Goal: Transaction & Acquisition: Book appointment/travel/reservation

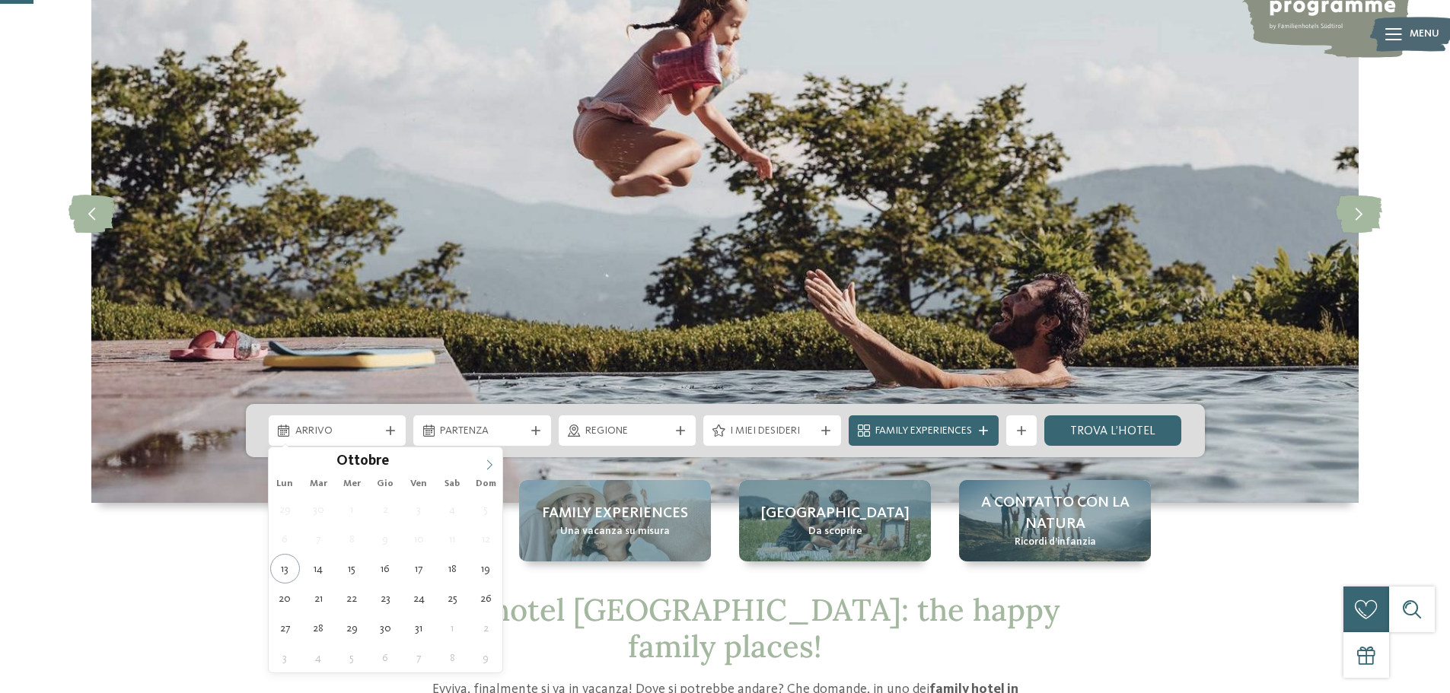
click at [486, 460] on icon at bounding box center [489, 465] width 11 height 11
type div "27.12.2025"
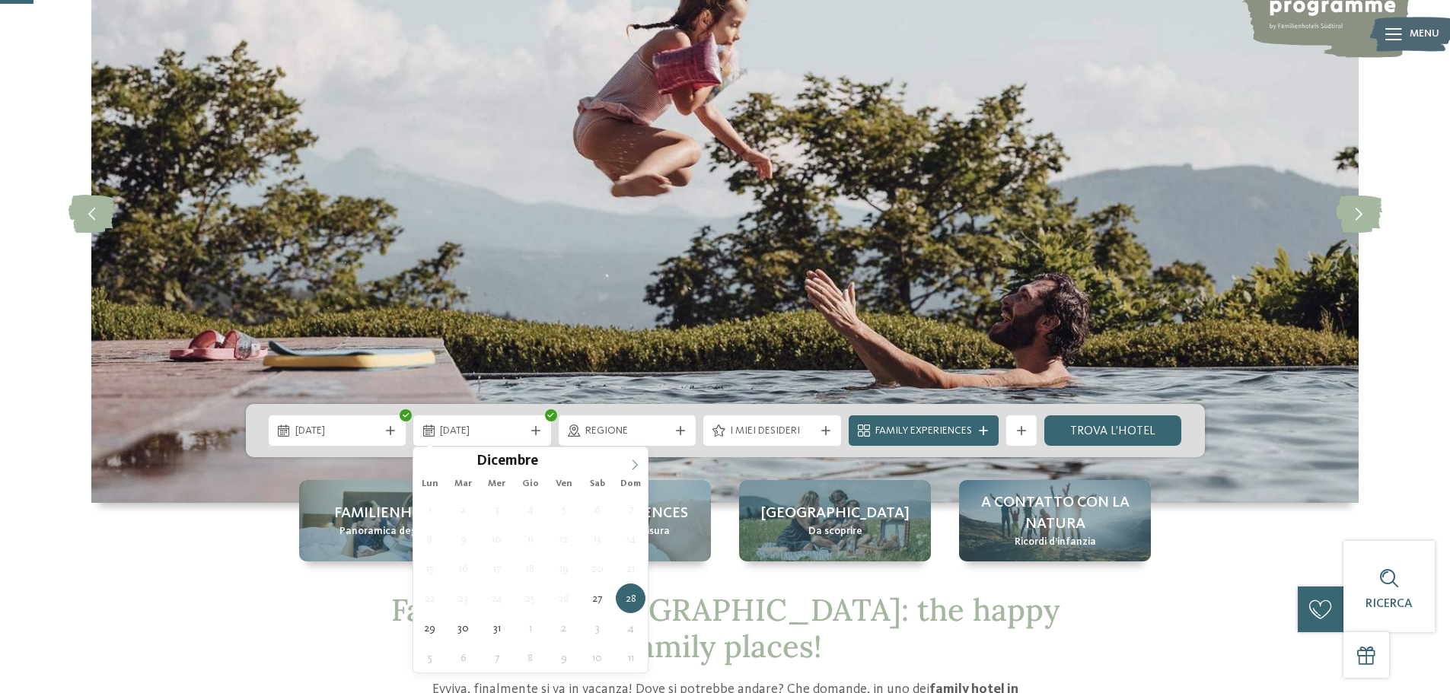
type input "****"
click at [638, 464] on icon at bounding box center [634, 465] width 11 height 11
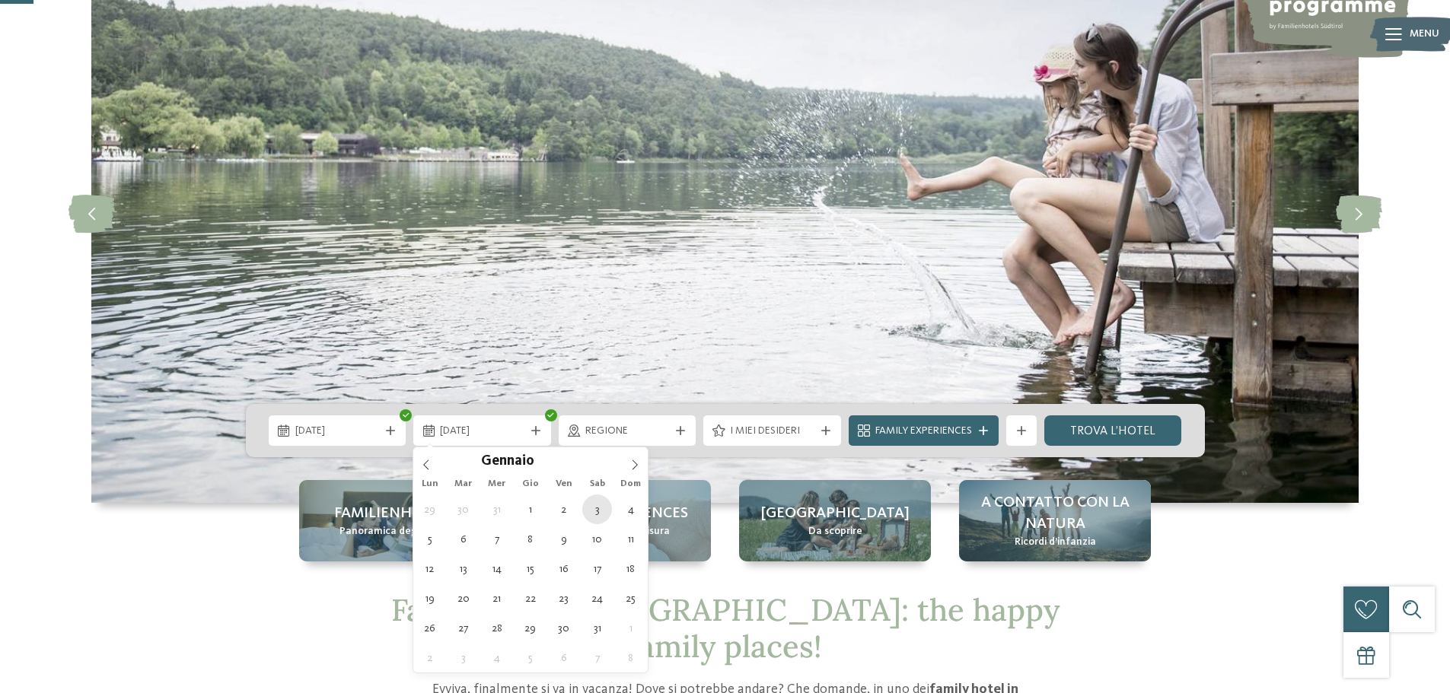
type div "03.01.2026"
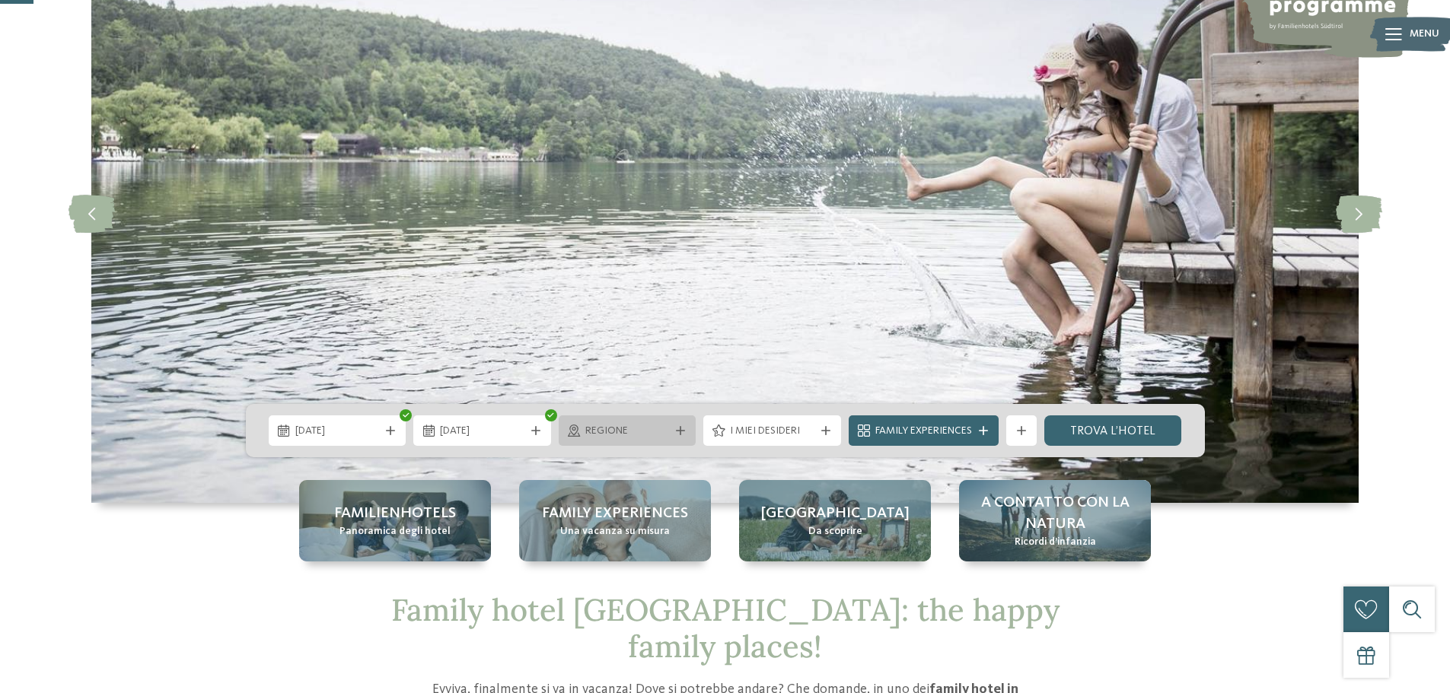
click at [680, 435] on icon at bounding box center [680, 430] width 9 height 9
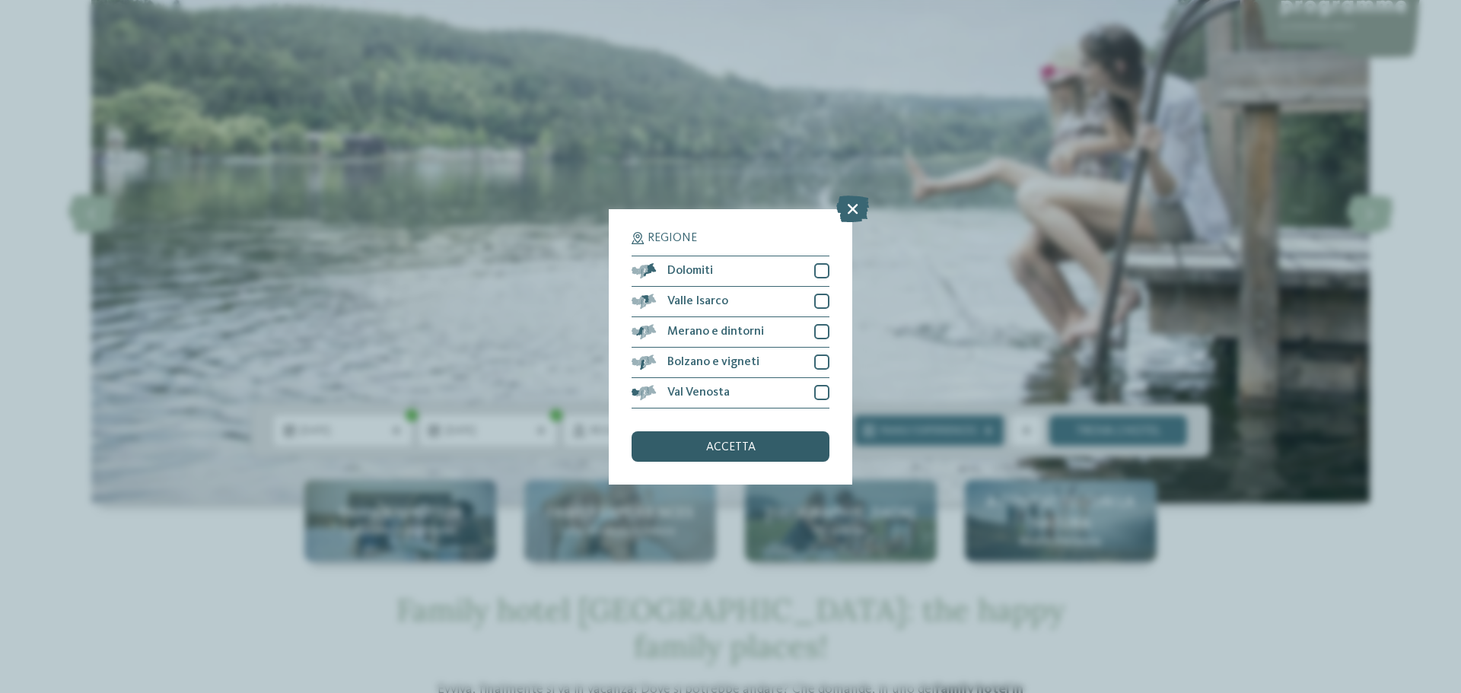
click at [693, 440] on div "accetta" at bounding box center [731, 446] width 198 height 30
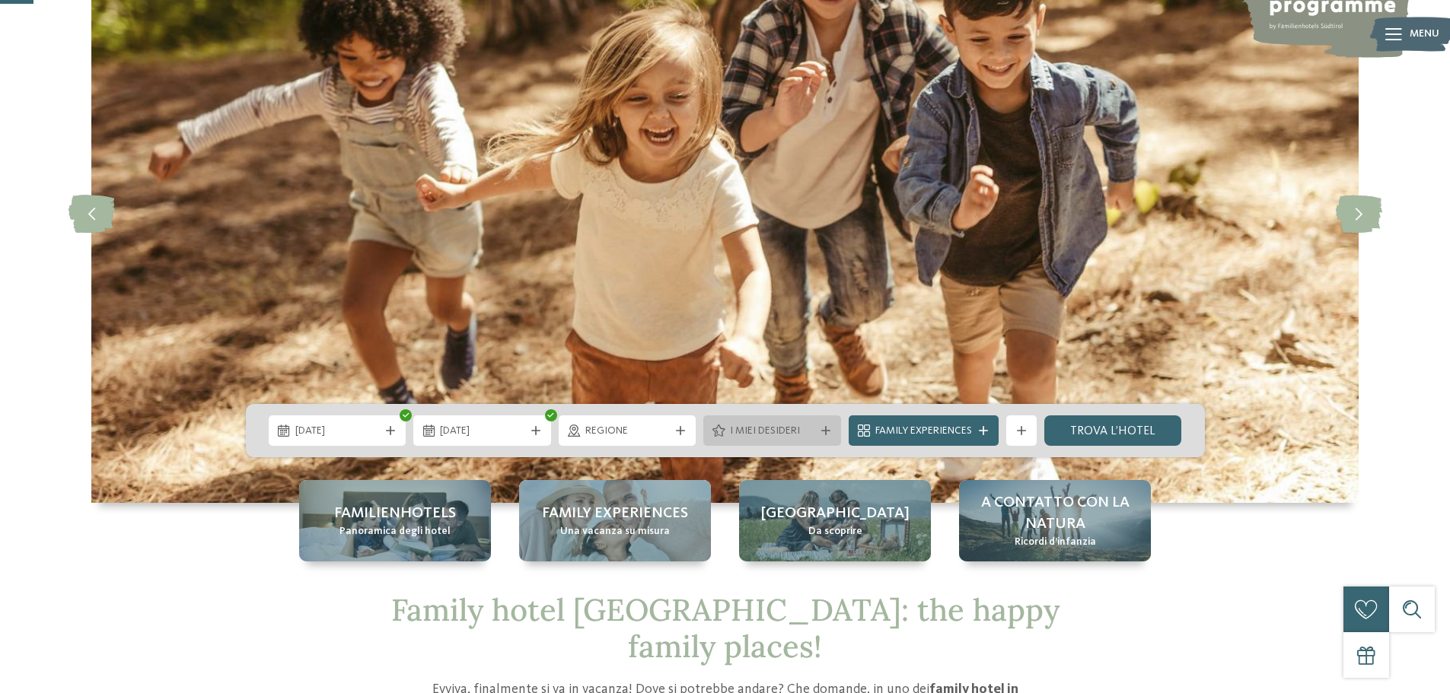
click at [802, 431] on span "I miei desideri" at bounding box center [772, 431] width 84 height 15
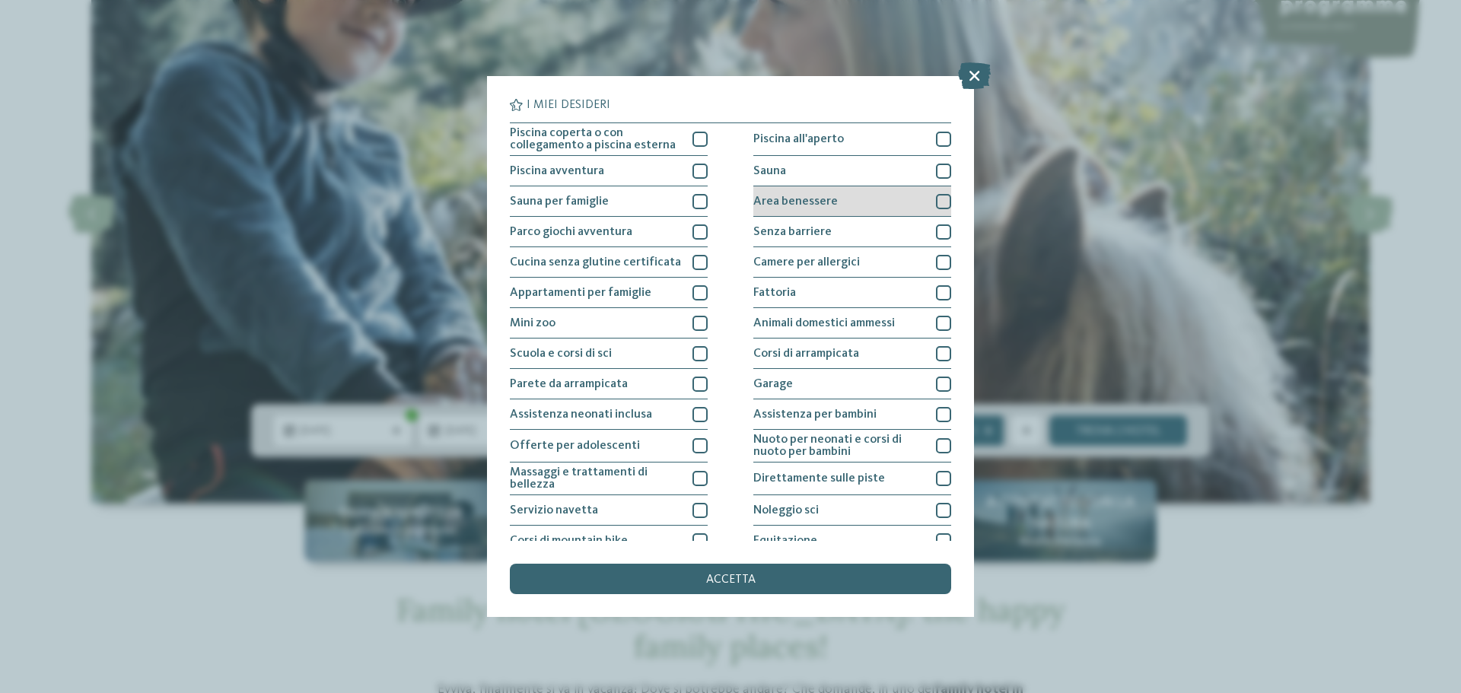
click at [936, 200] on div at bounding box center [943, 201] width 15 height 15
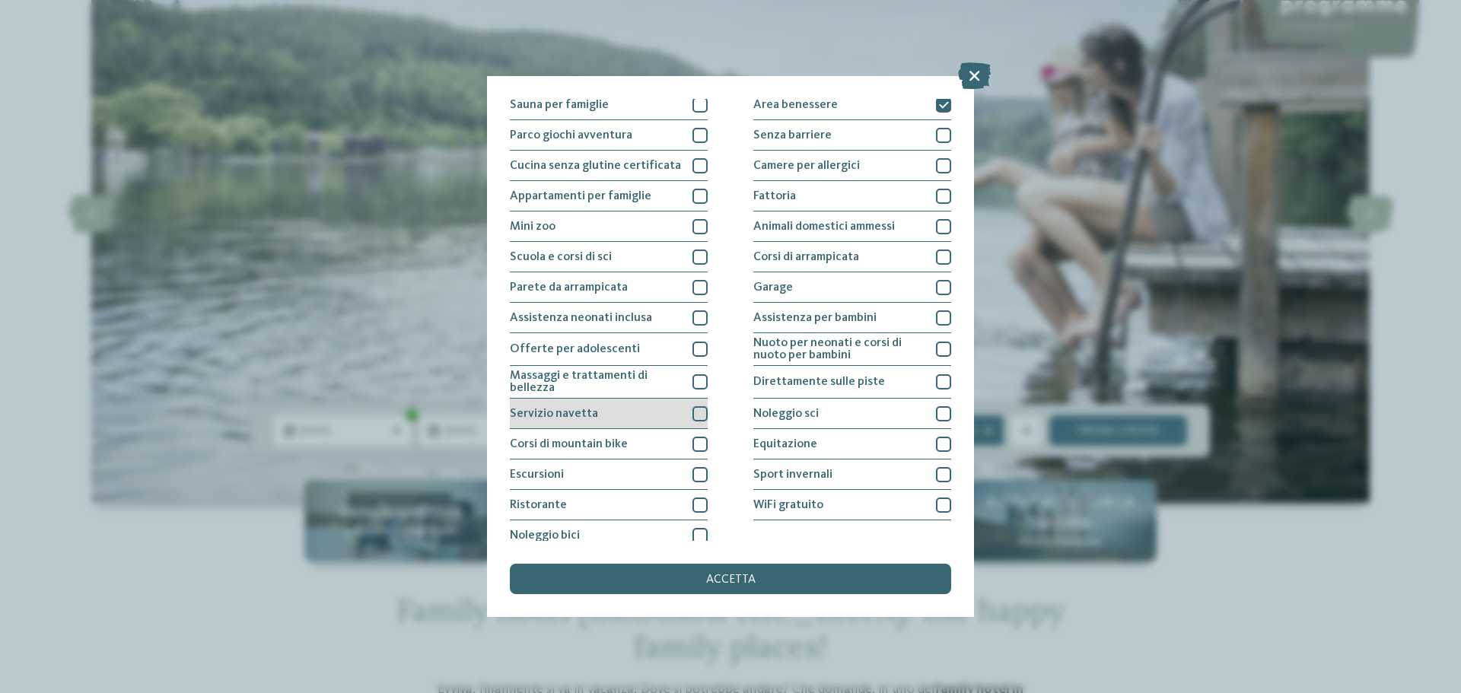
scroll to position [107, 0]
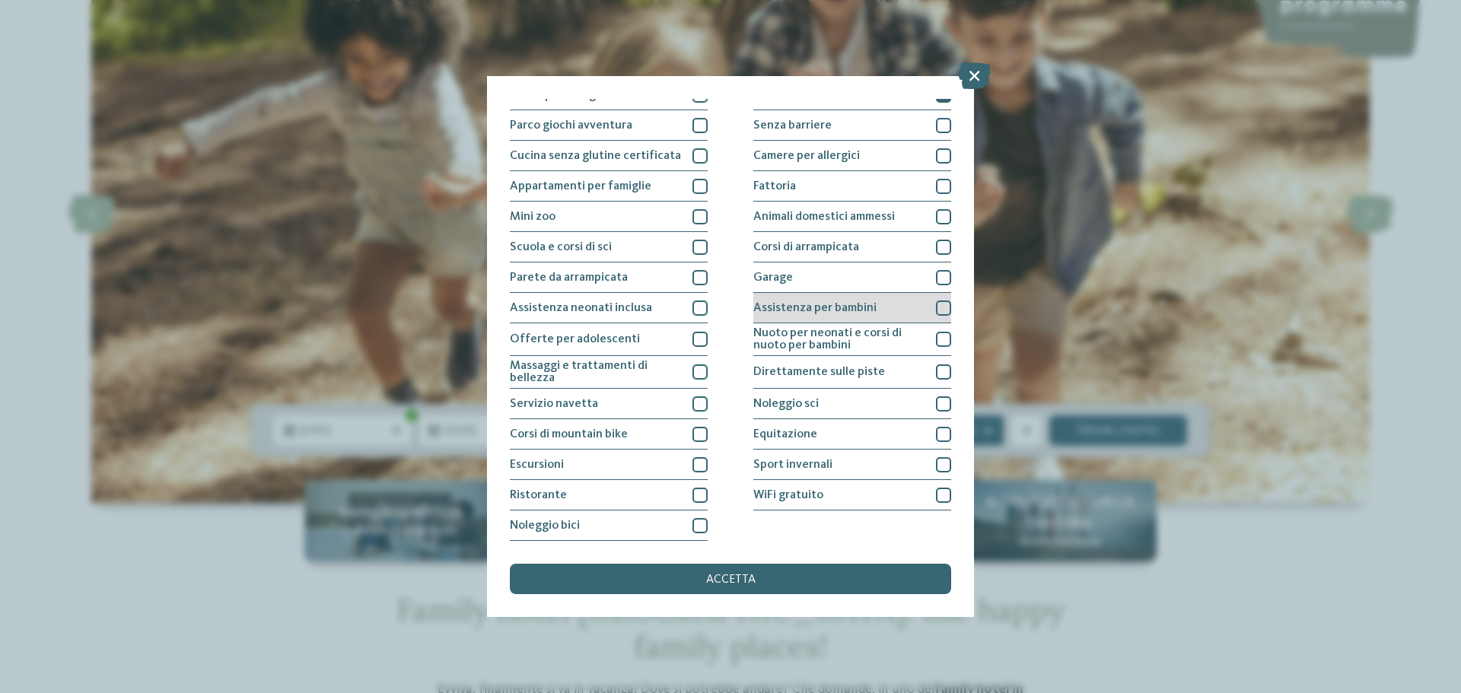
click at [939, 307] on div at bounding box center [943, 308] width 15 height 15
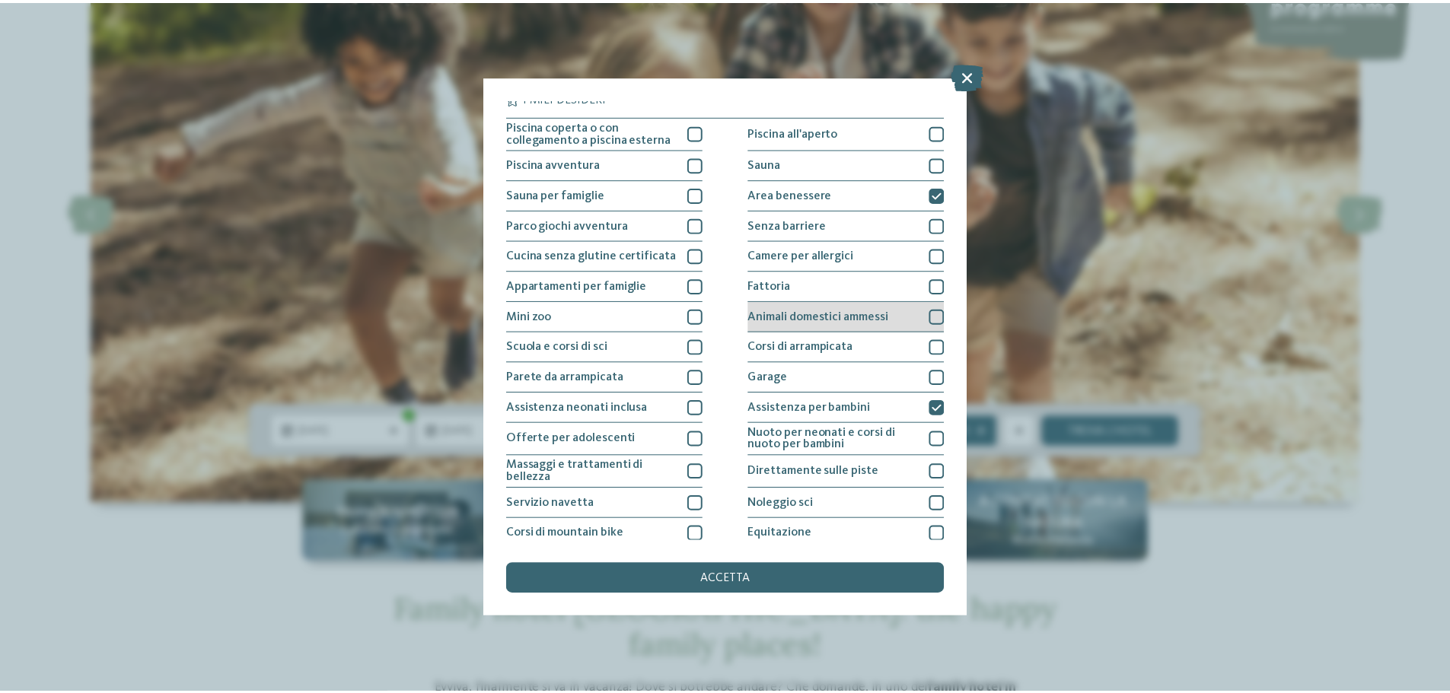
scroll to position [0, 0]
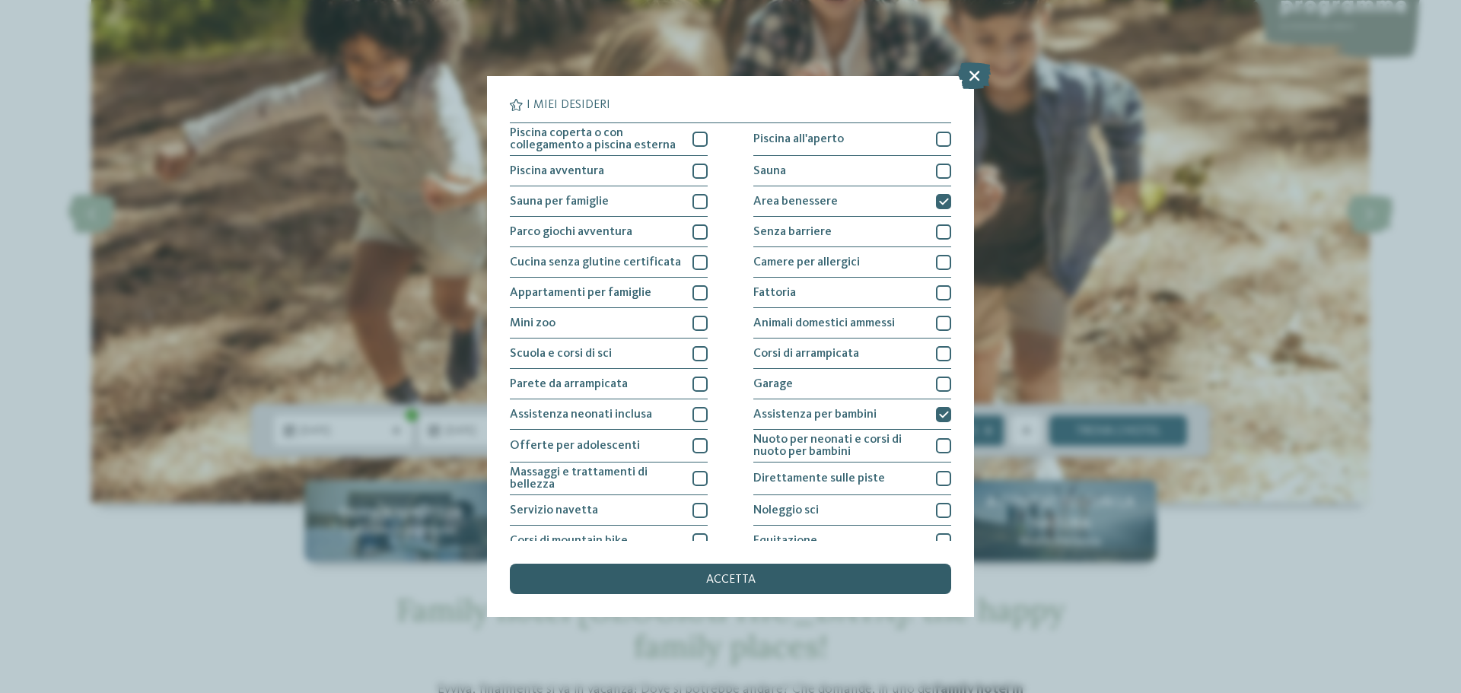
click at [728, 572] on div "accetta" at bounding box center [730, 579] width 441 height 30
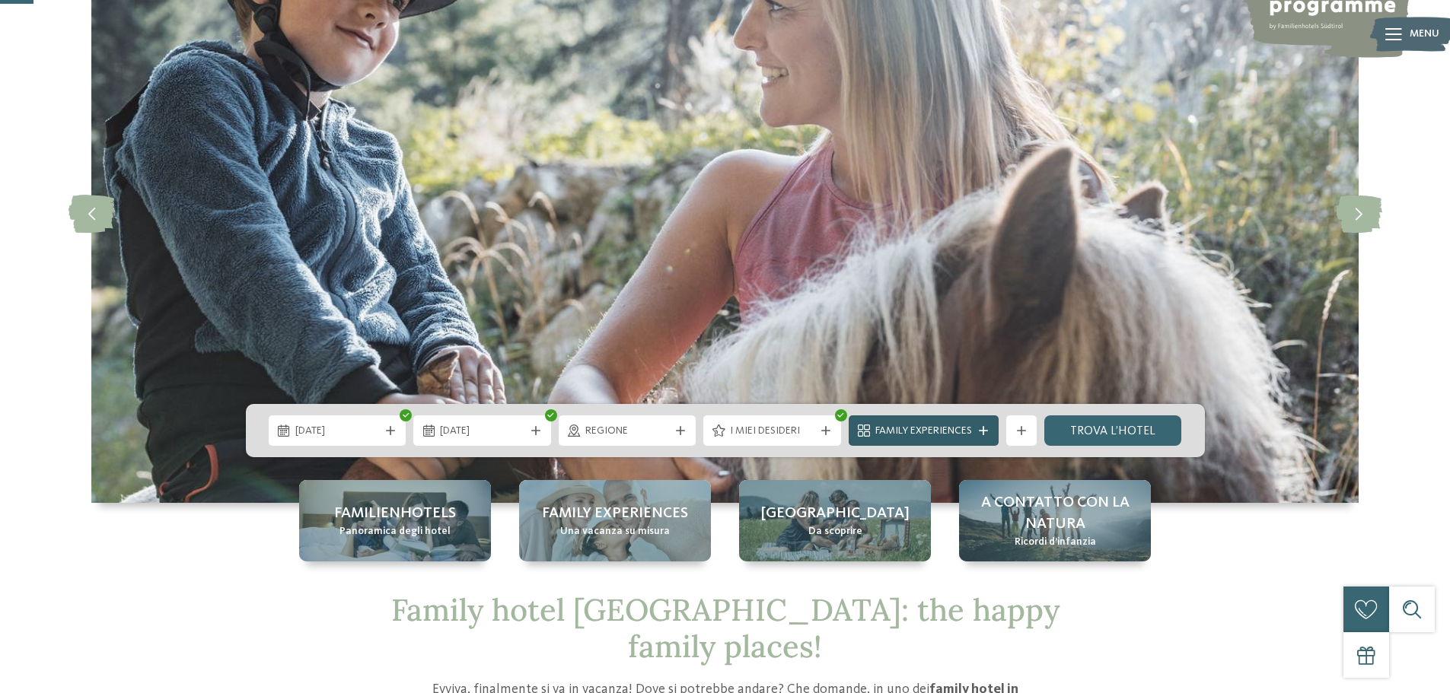
click at [982, 429] on icon at bounding box center [983, 430] width 9 height 9
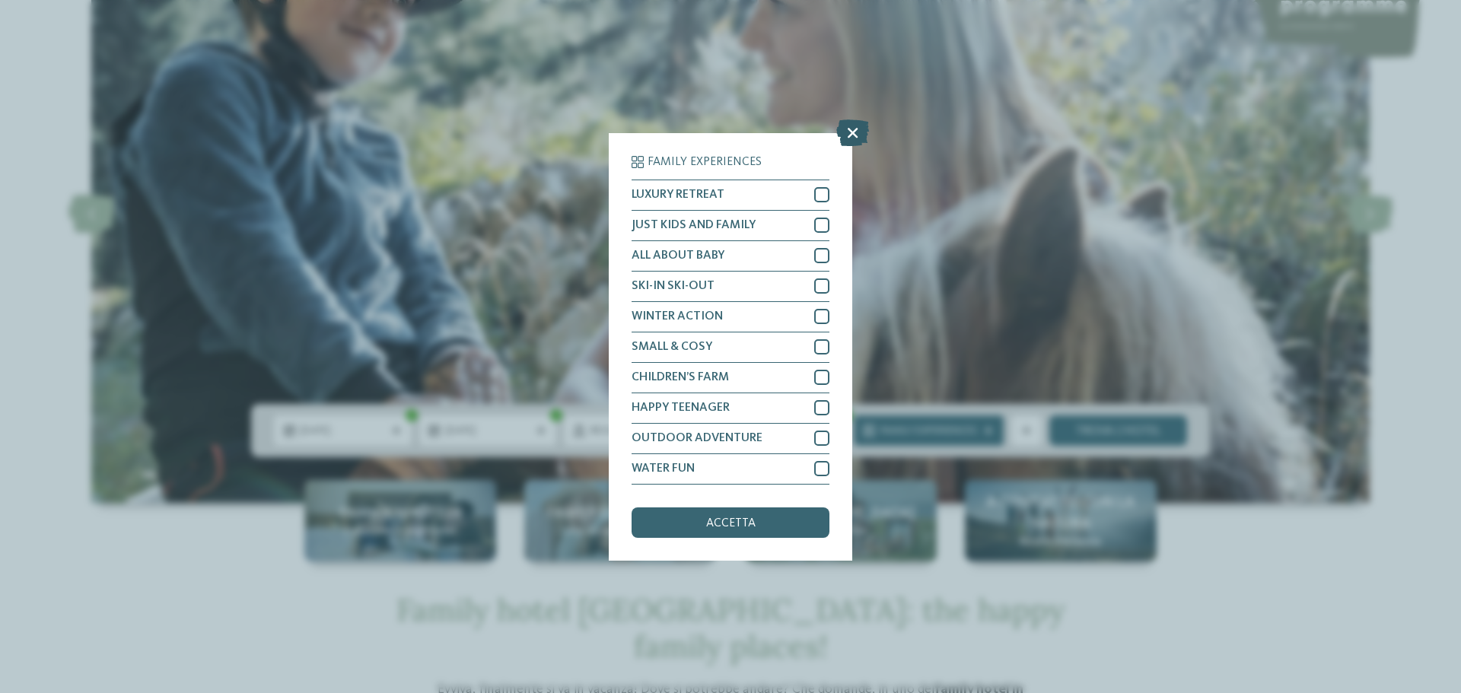
click at [852, 133] on icon at bounding box center [852, 132] width 33 height 27
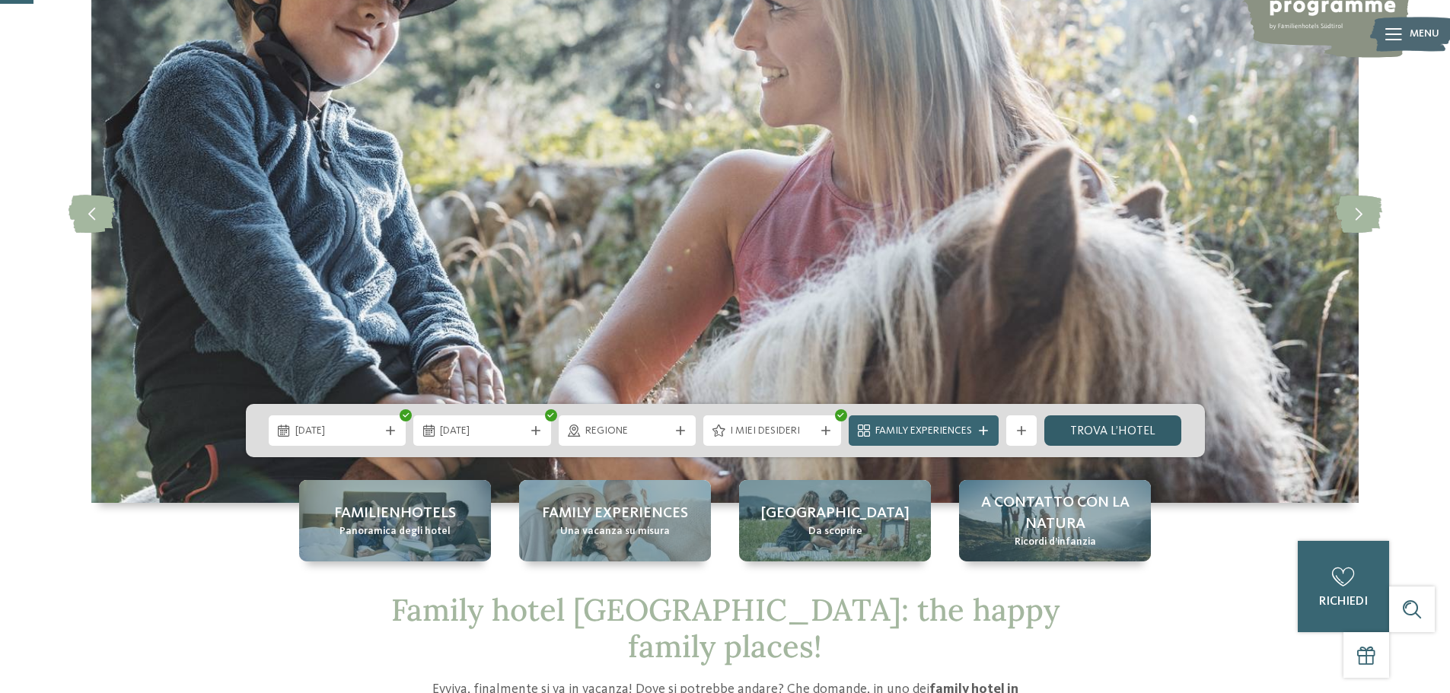
click at [1119, 435] on link "trova l’hotel" at bounding box center [1113, 431] width 138 height 30
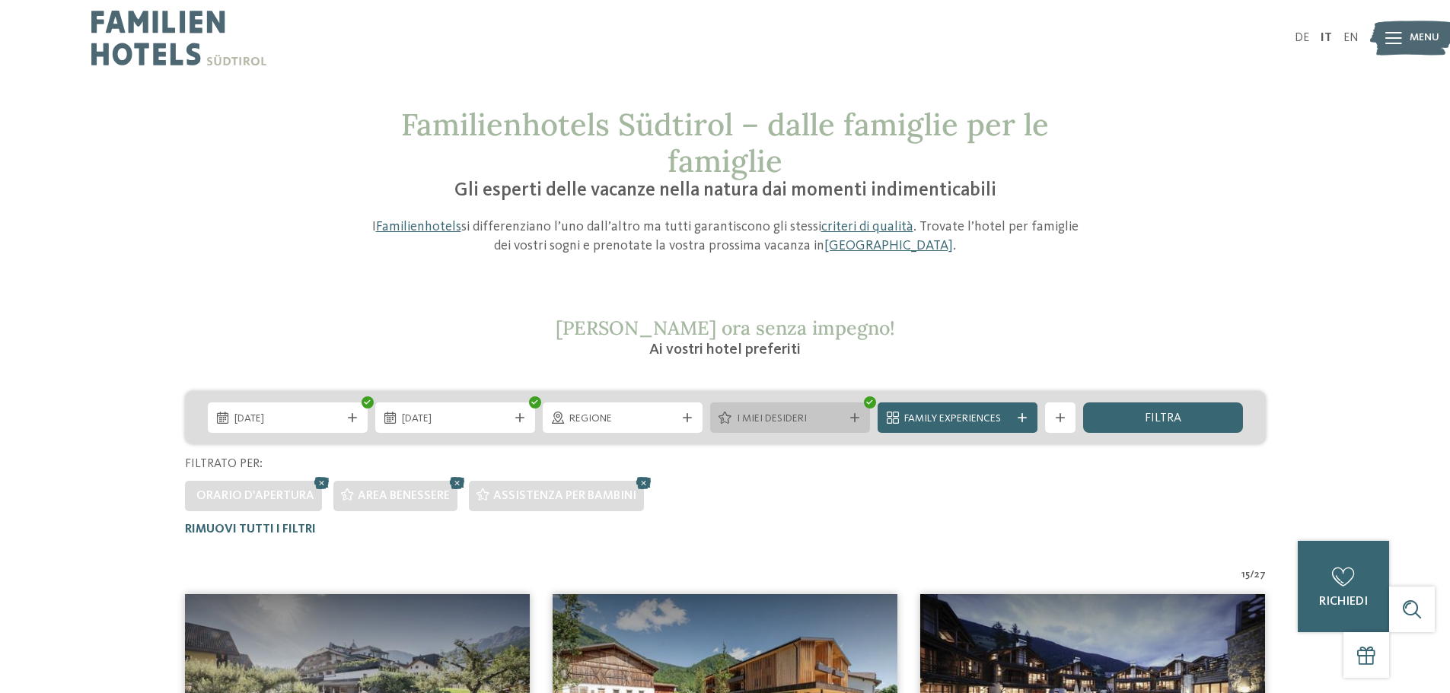
click at [816, 415] on span "I miei desideri" at bounding box center [790, 419] width 107 height 15
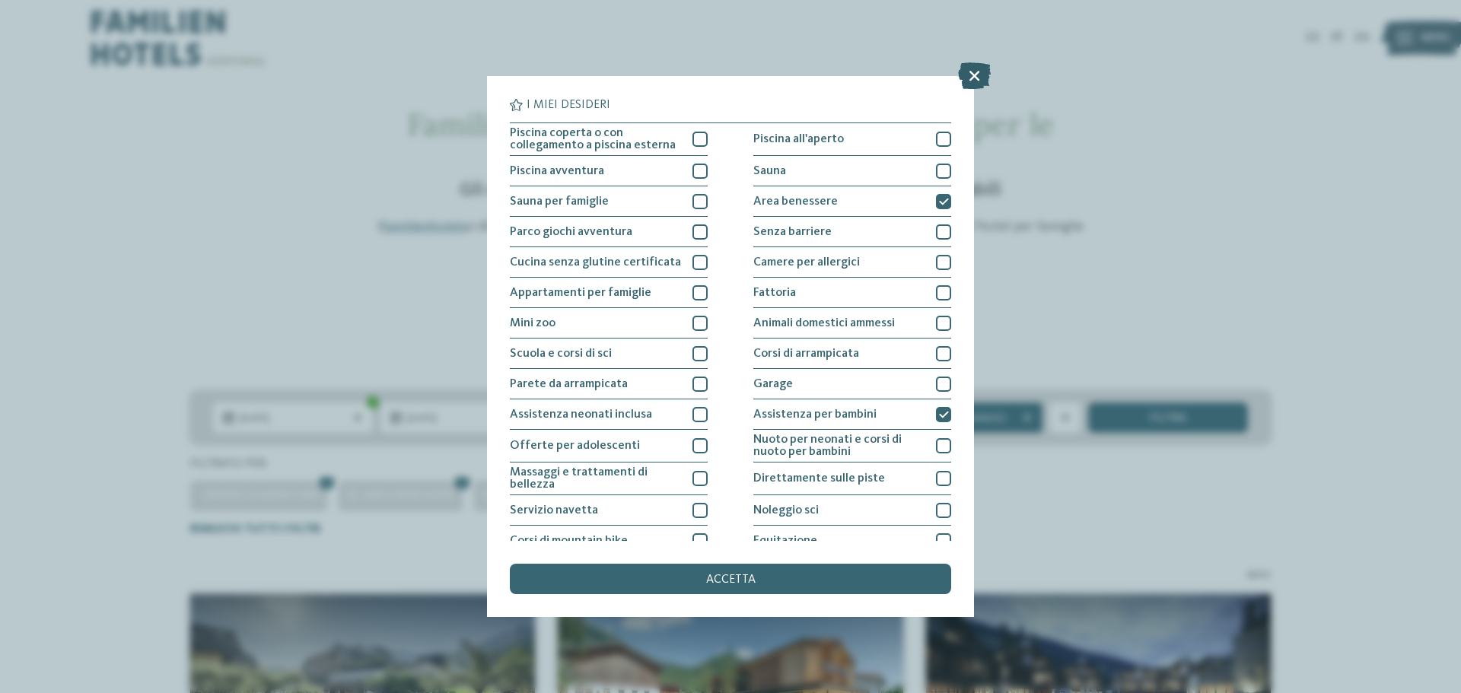
click at [978, 70] on icon at bounding box center [974, 75] width 33 height 27
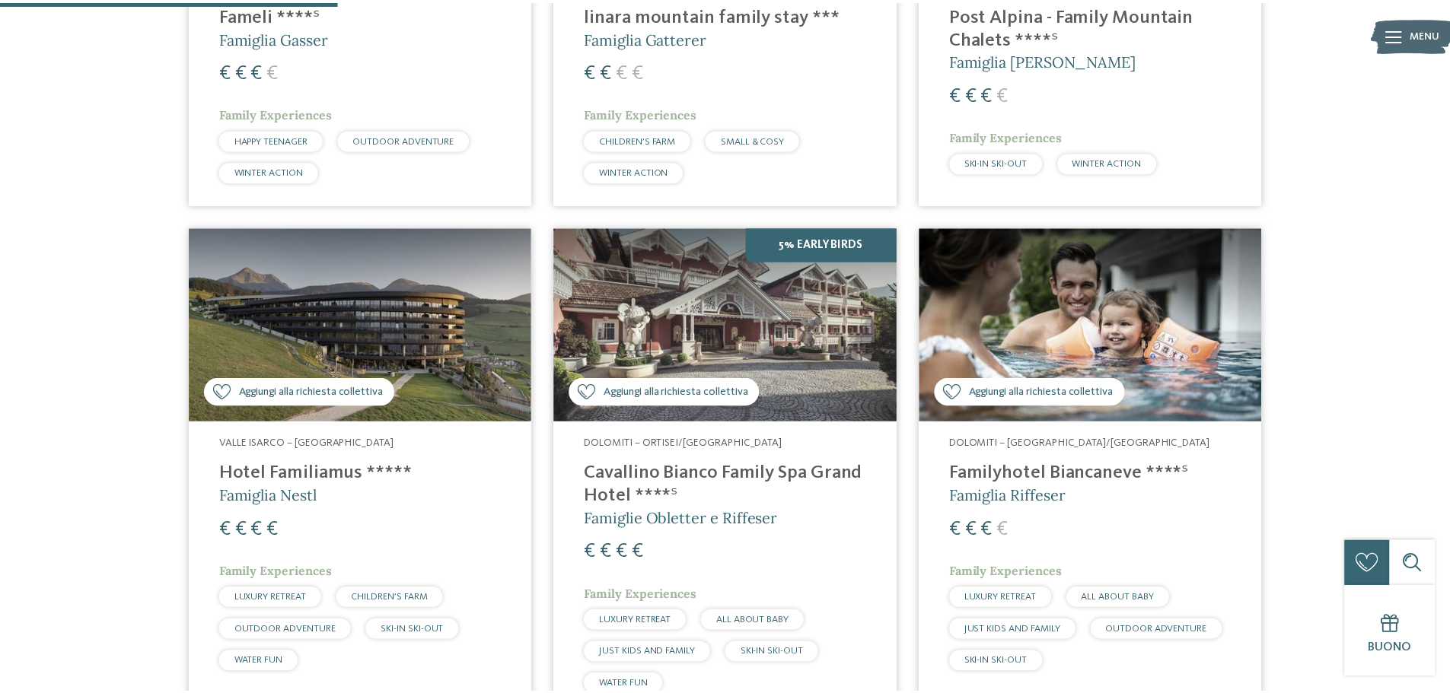
scroll to position [837, 0]
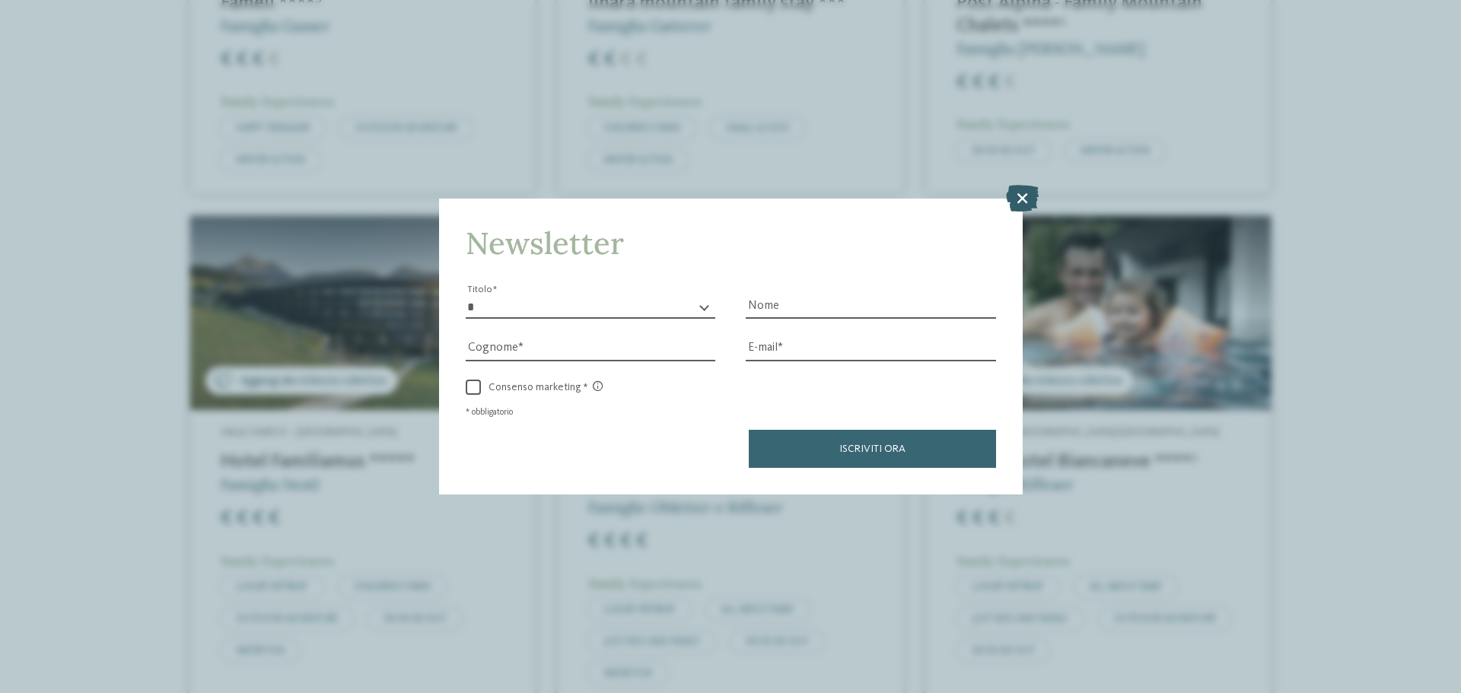
click at [1024, 196] on icon at bounding box center [1022, 198] width 33 height 27
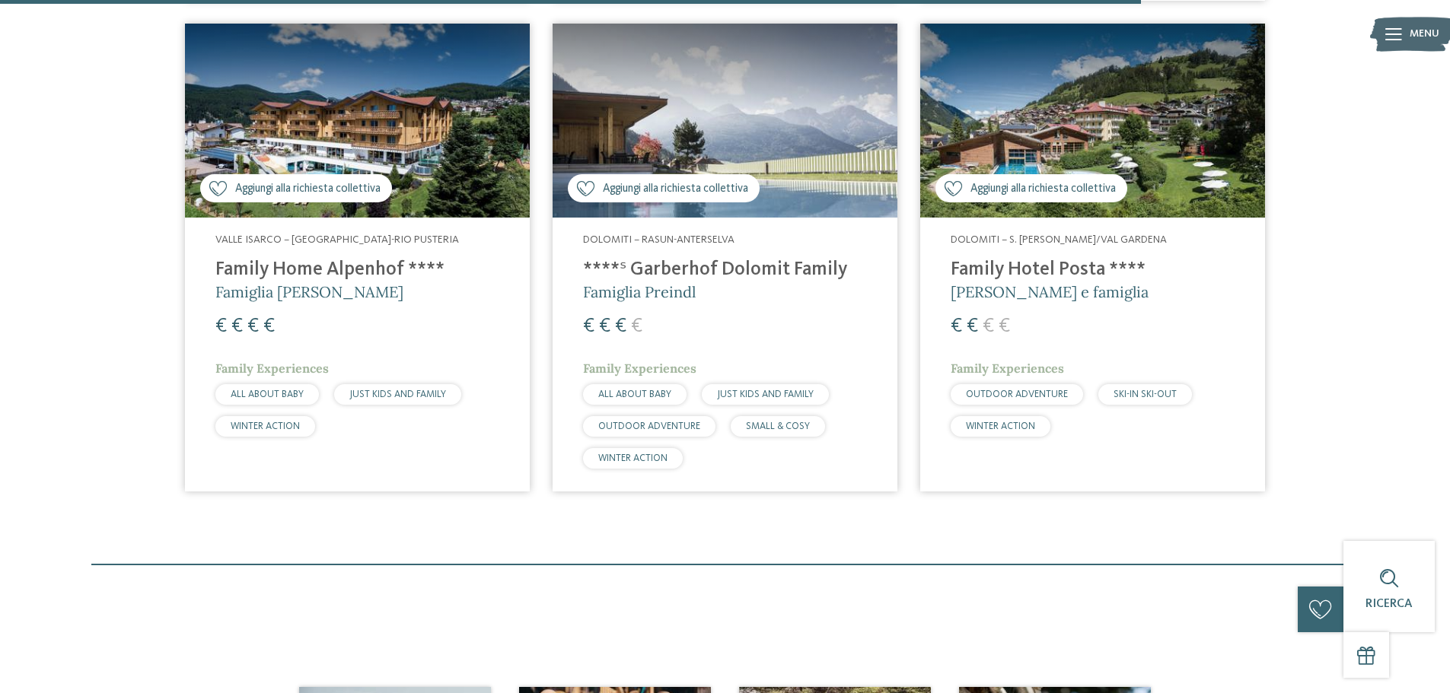
scroll to position [2587, 0]
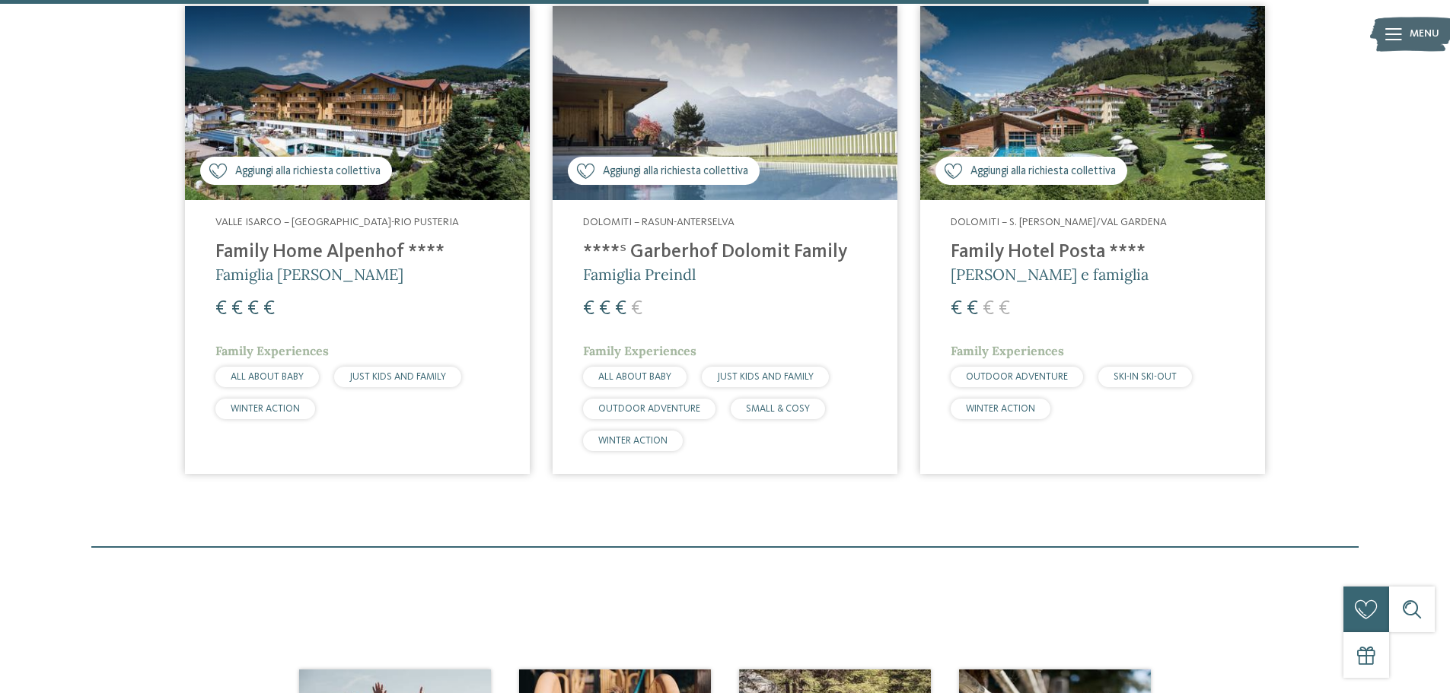
click at [1025, 246] on h4 "Family Hotel Posta ****" at bounding box center [1092, 252] width 284 height 23
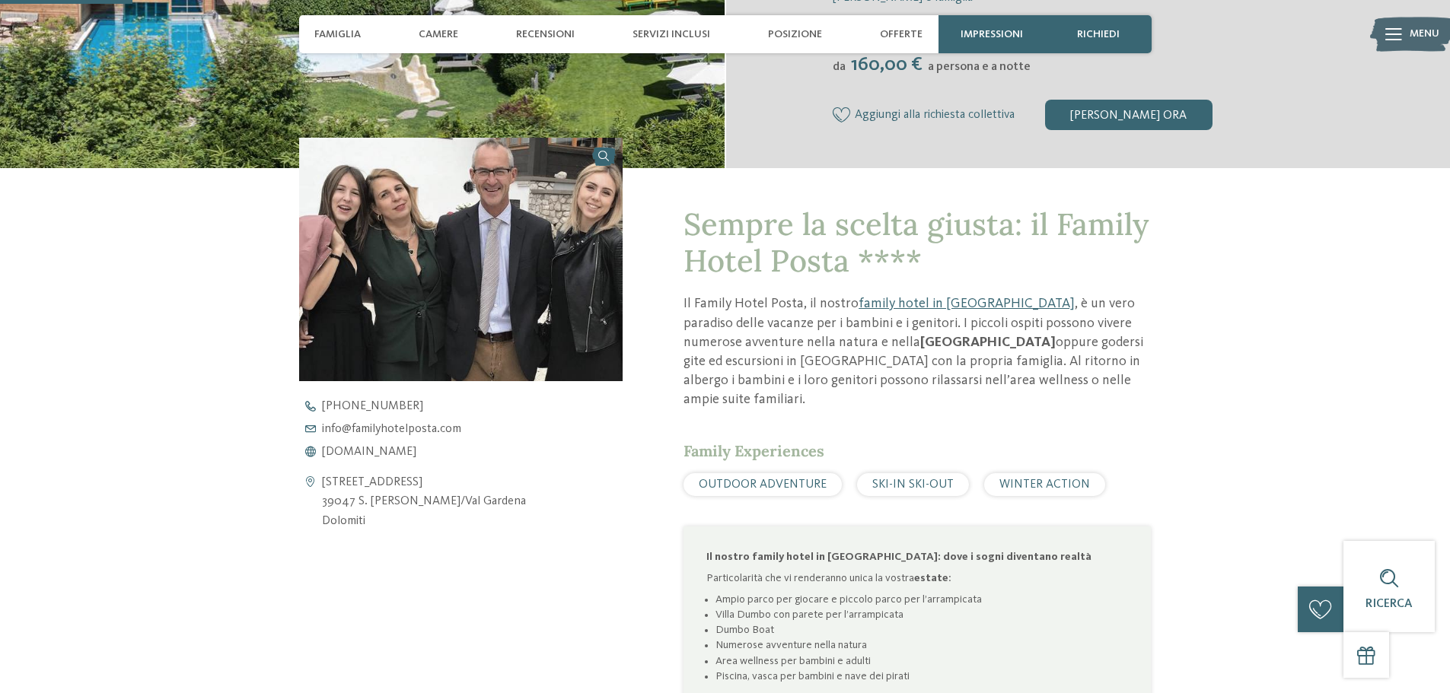
scroll to position [533, 0]
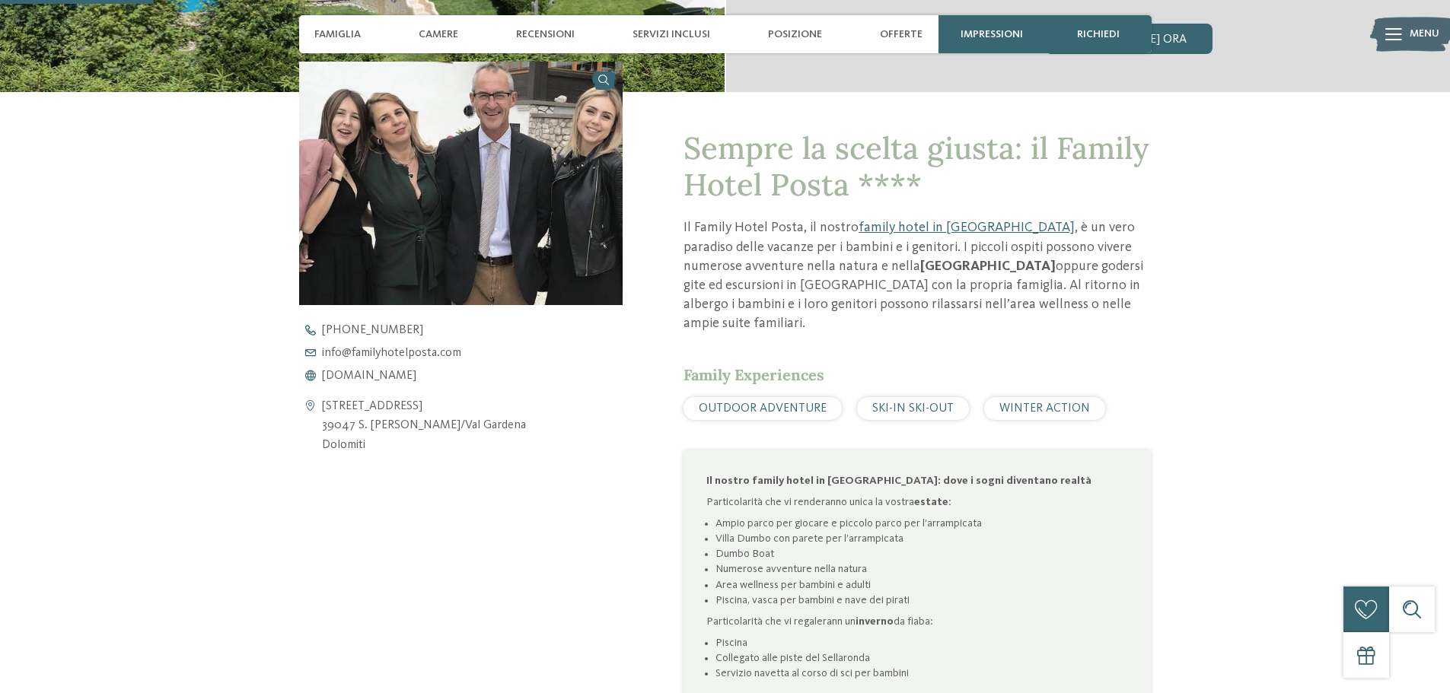
click at [906, 403] on span "SKI-IN SKI-OUT" at bounding box center [912, 409] width 81 height 12
click at [1029, 397] on div "WINTER ACTION" at bounding box center [1044, 408] width 121 height 23
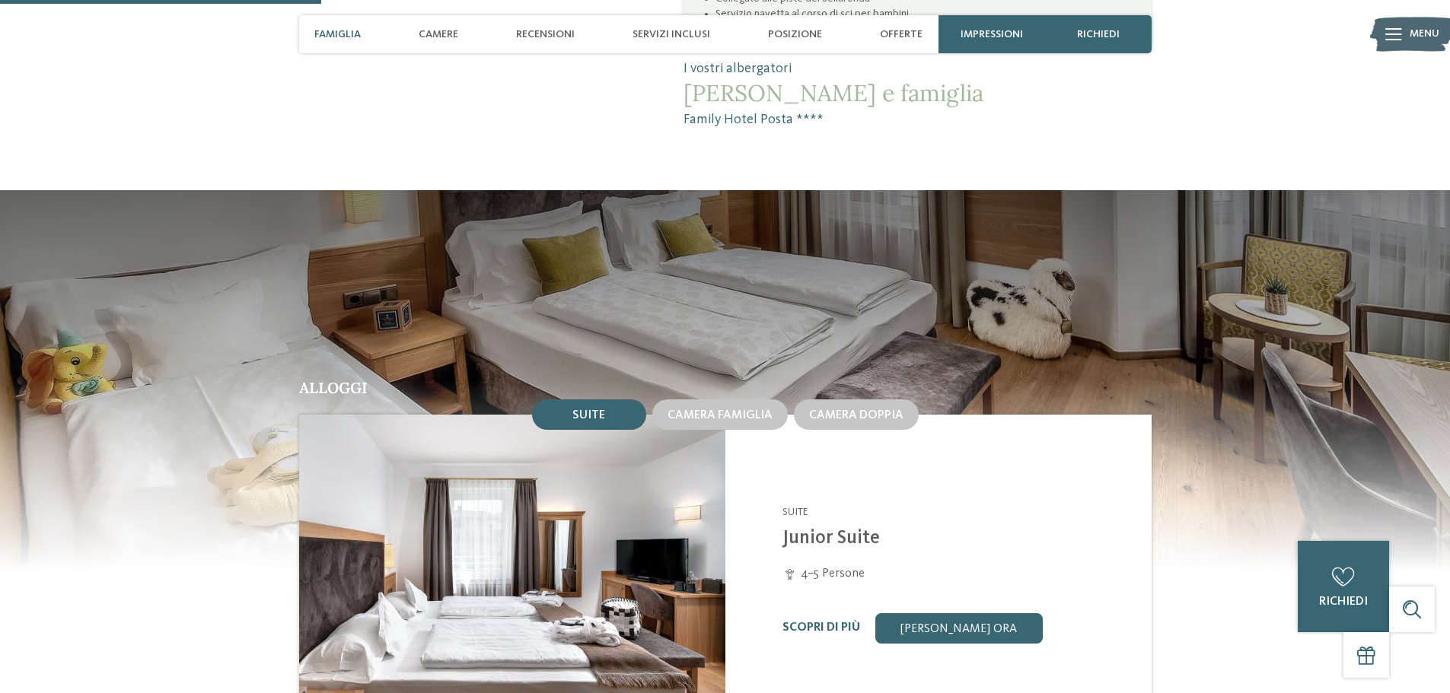
scroll to position [1218, 0]
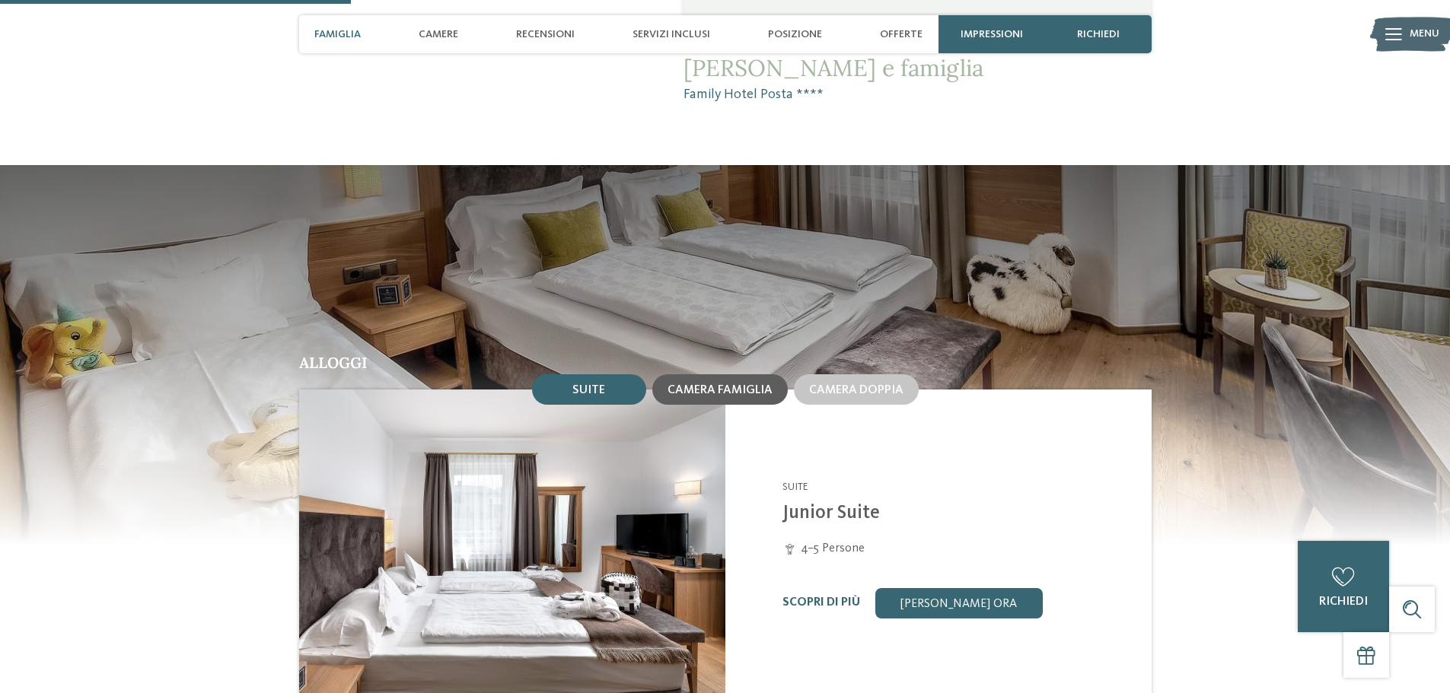
click at [732, 384] on span "Camera famiglia" at bounding box center [719, 390] width 105 height 12
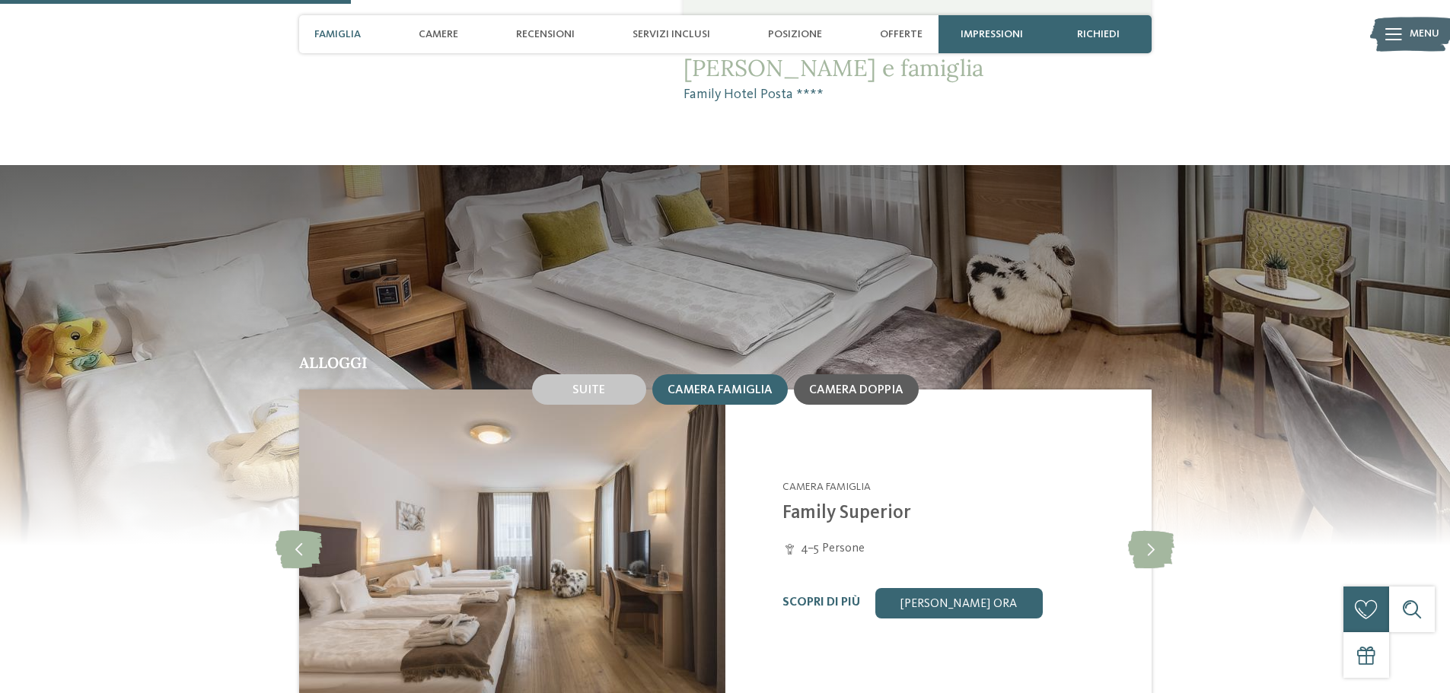
click at [818, 374] on div "Camera doppia" at bounding box center [856, 389] width 125 height 30
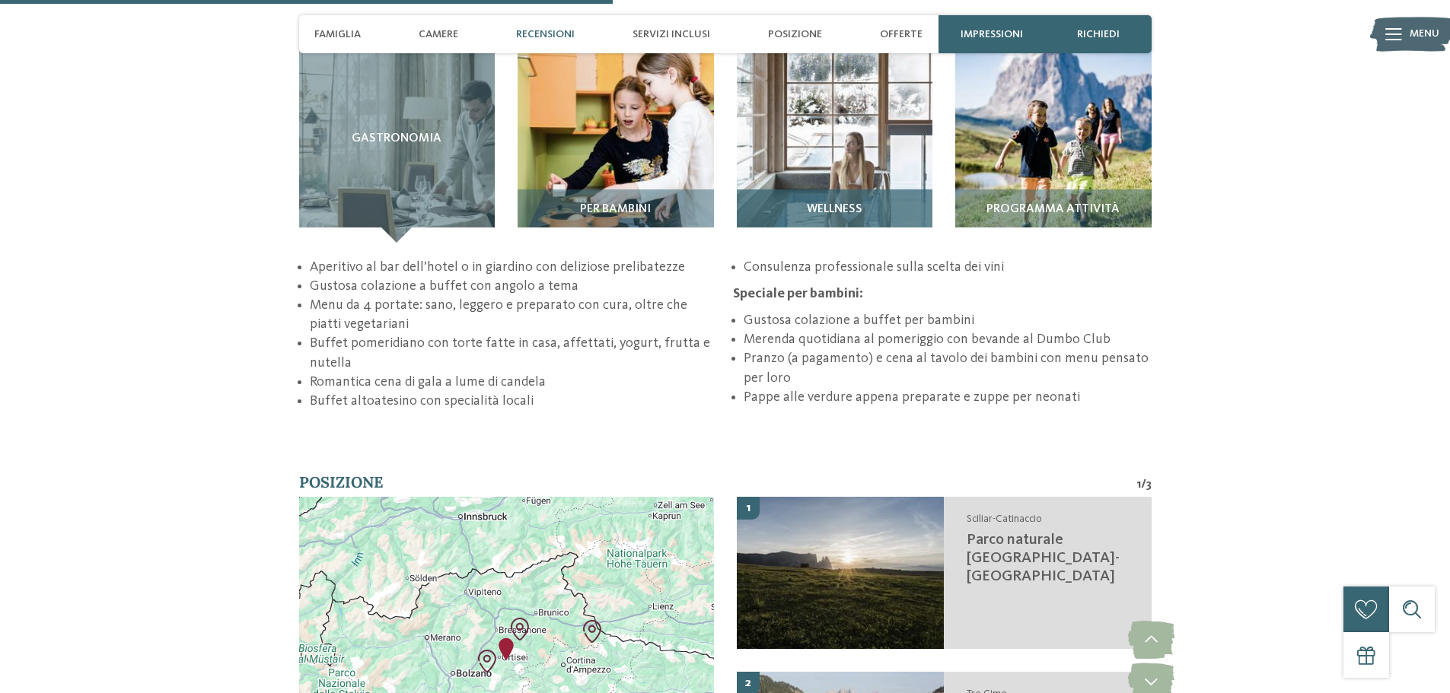
scroll to position [2131, 0]
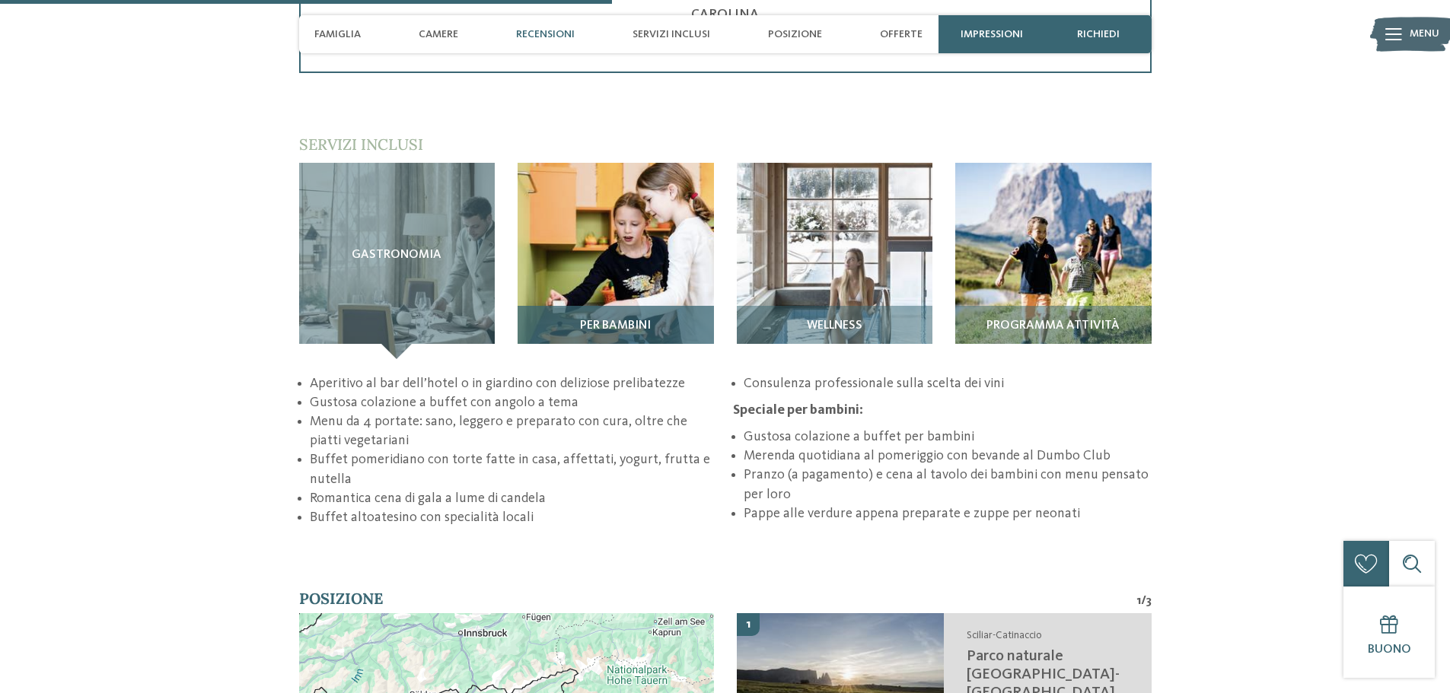
click at [640, 274] on img at bounding box center [615, 261] width 196 height 196
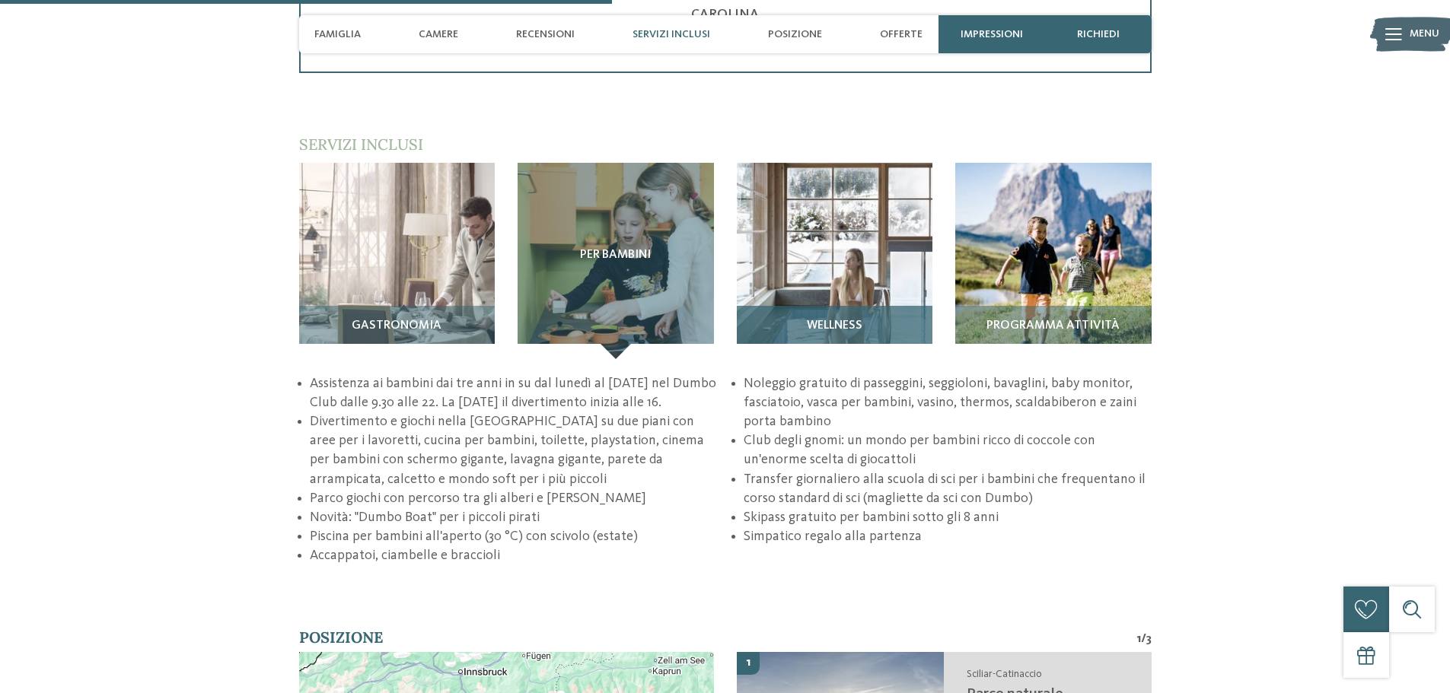
click at [861, 236] on img at bounding box center [835, 261] width 196 height 196
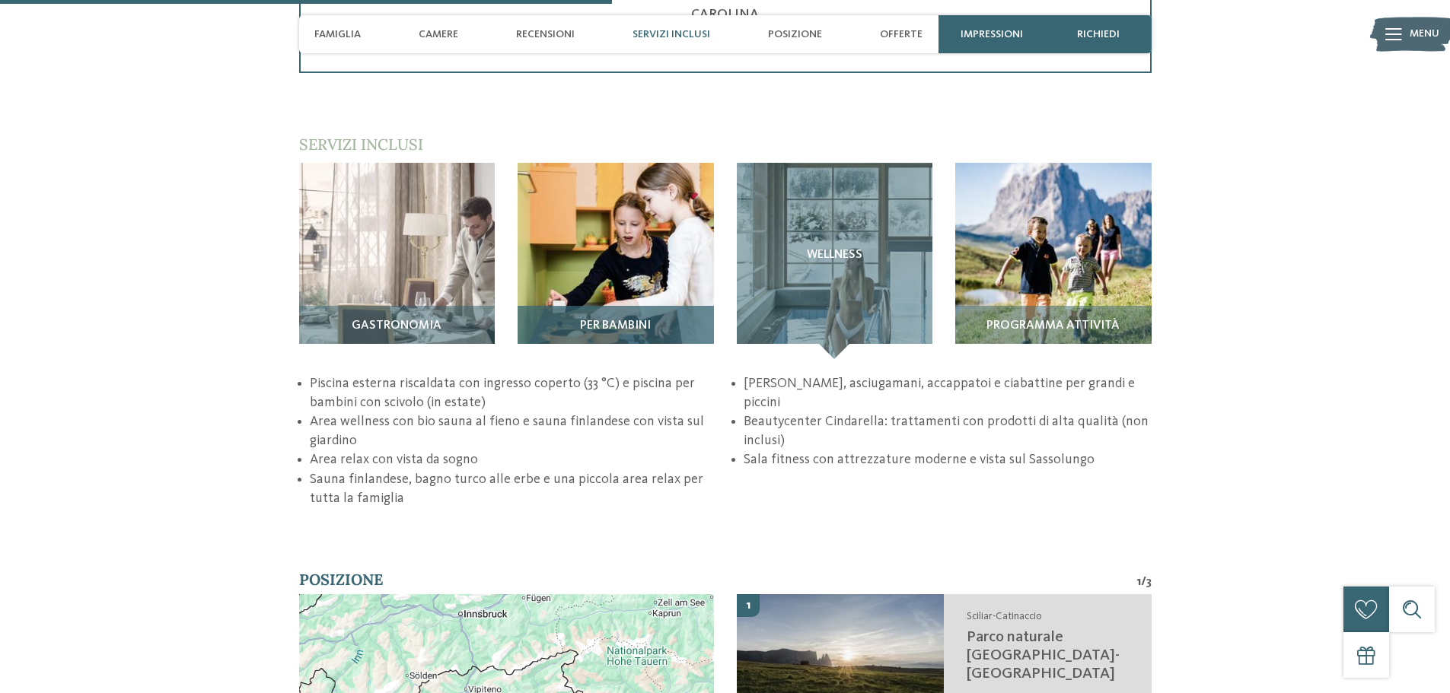
click at [703, 227] on img at bounding box center [615, 261] width 196 height 196
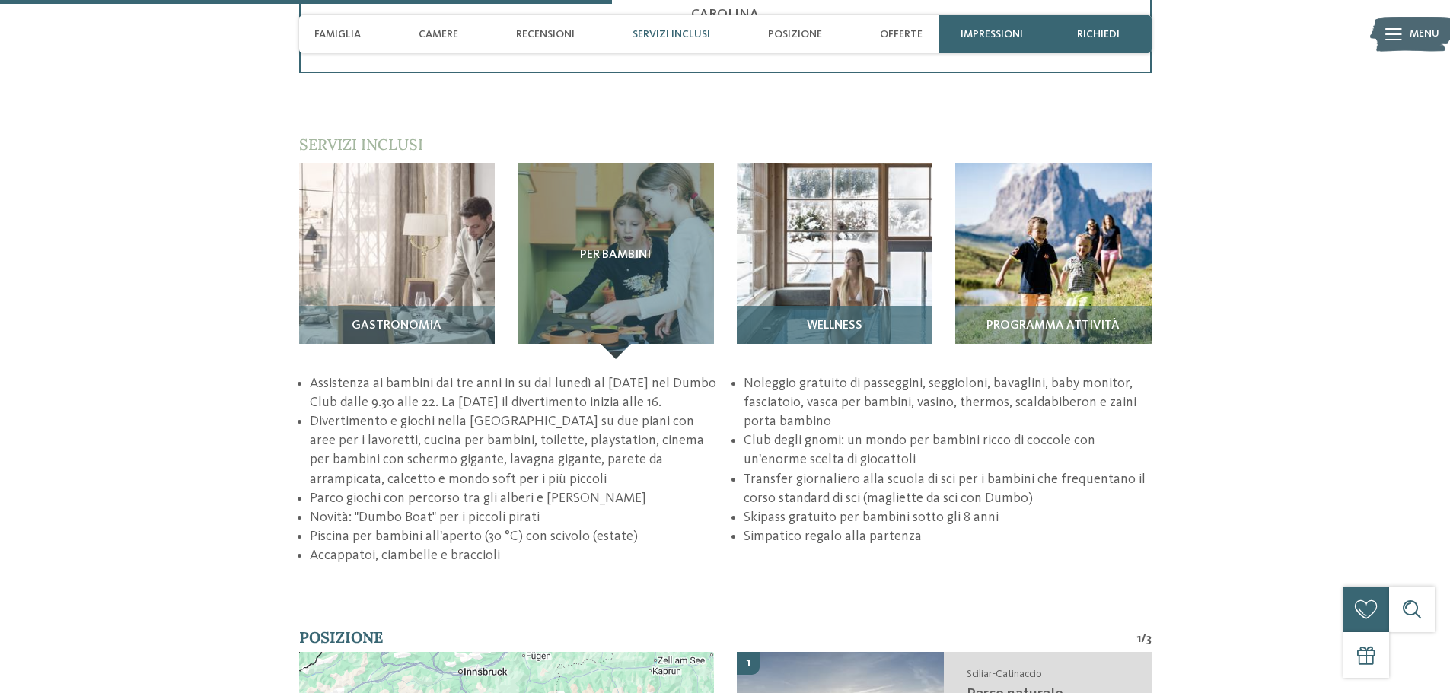
click at [838, 232] on img at bounding box center [835, 261] width 196 height 196
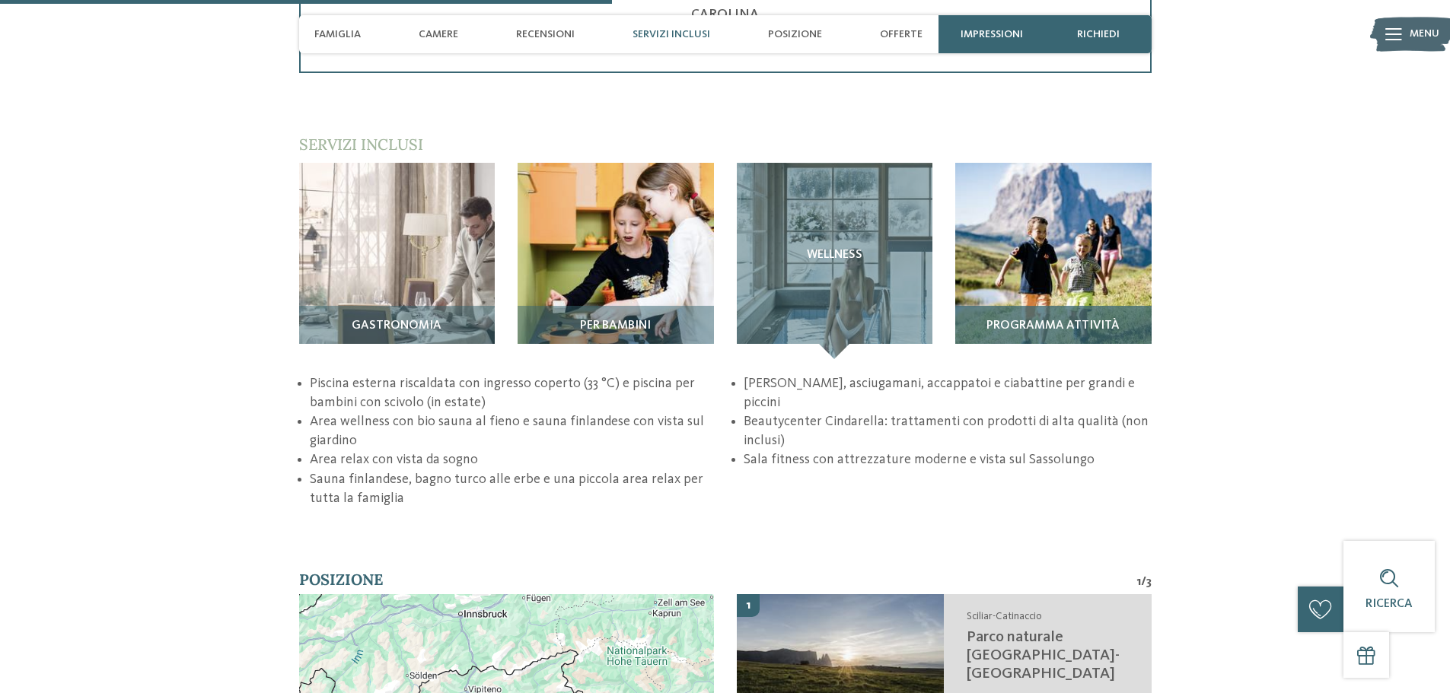
click at [1016, 234] on img at bounding box center [1053, 261] width 196 height 196
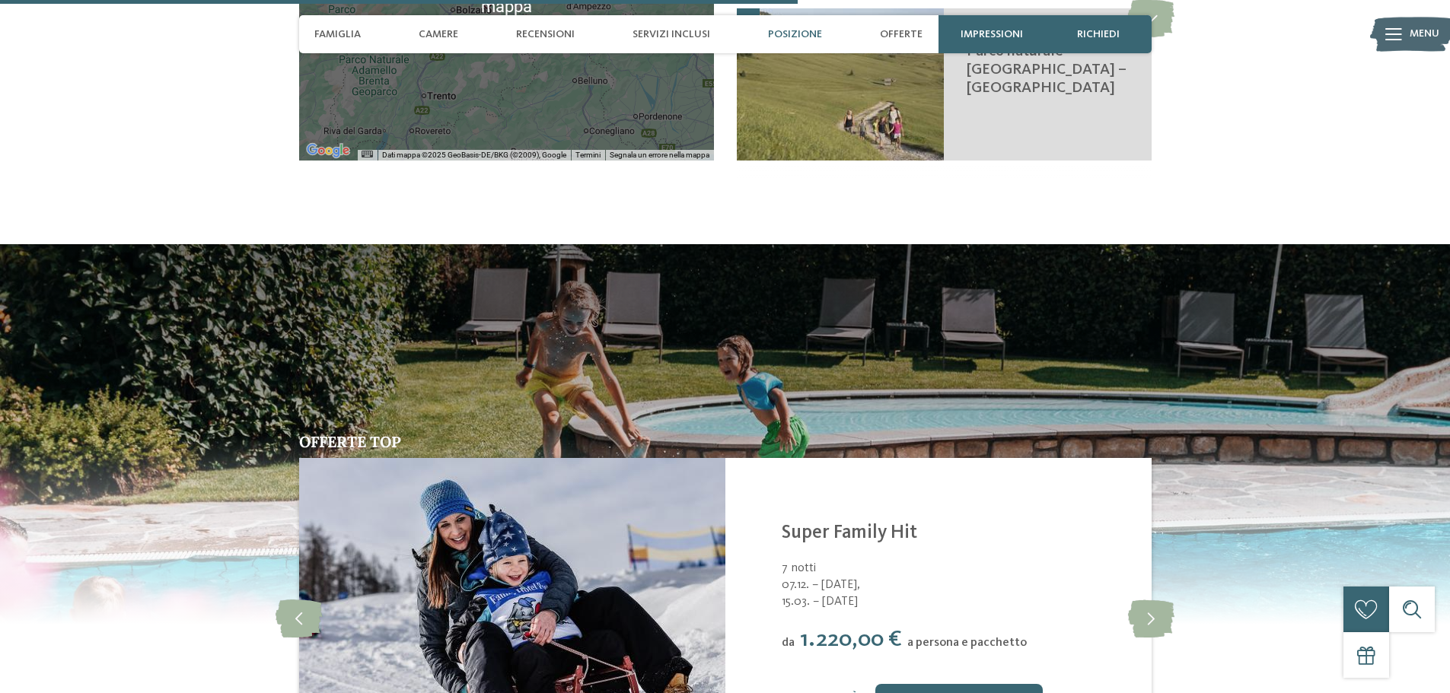
scroll to position [3196, 0]
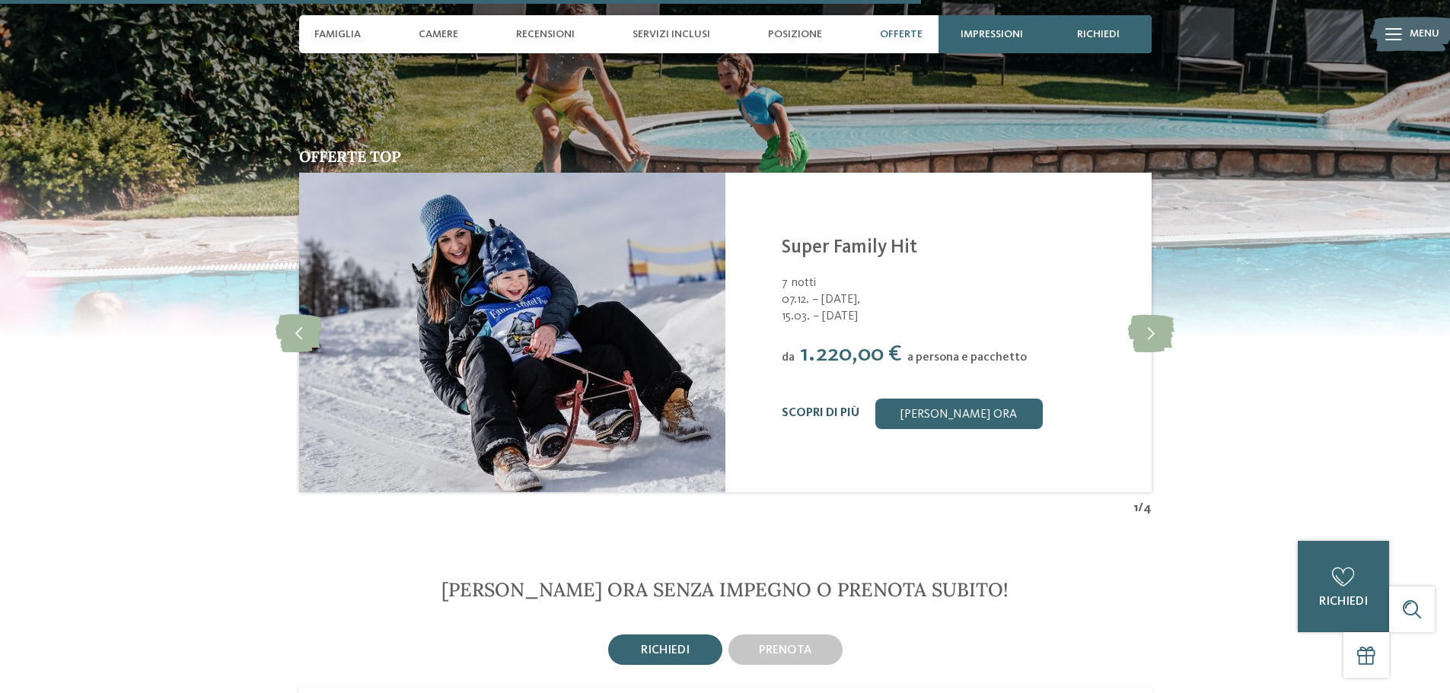
click at [835, 407] on link "Scopri di più" at bounding box center [821, 413] width 78 height 12
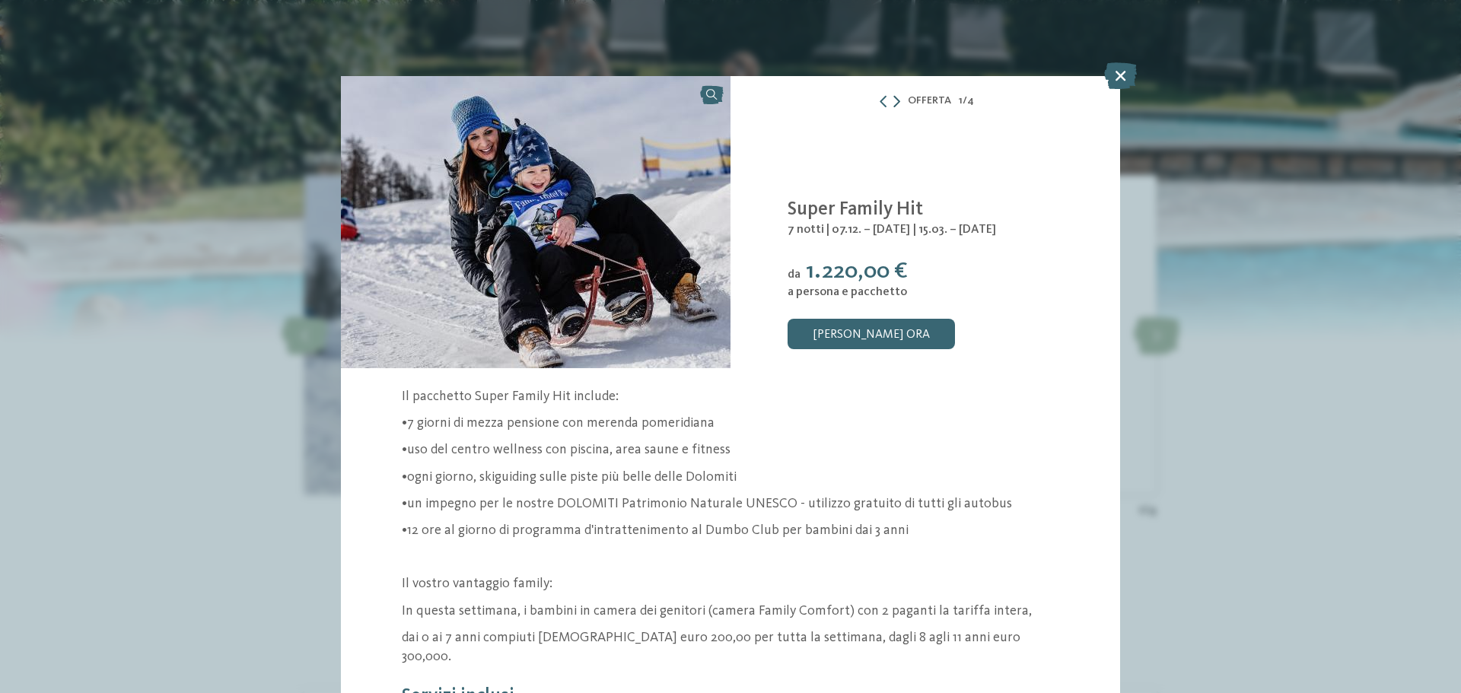
click at [893, 100] on icon at bounding box center [896, 101] width 7 height 12
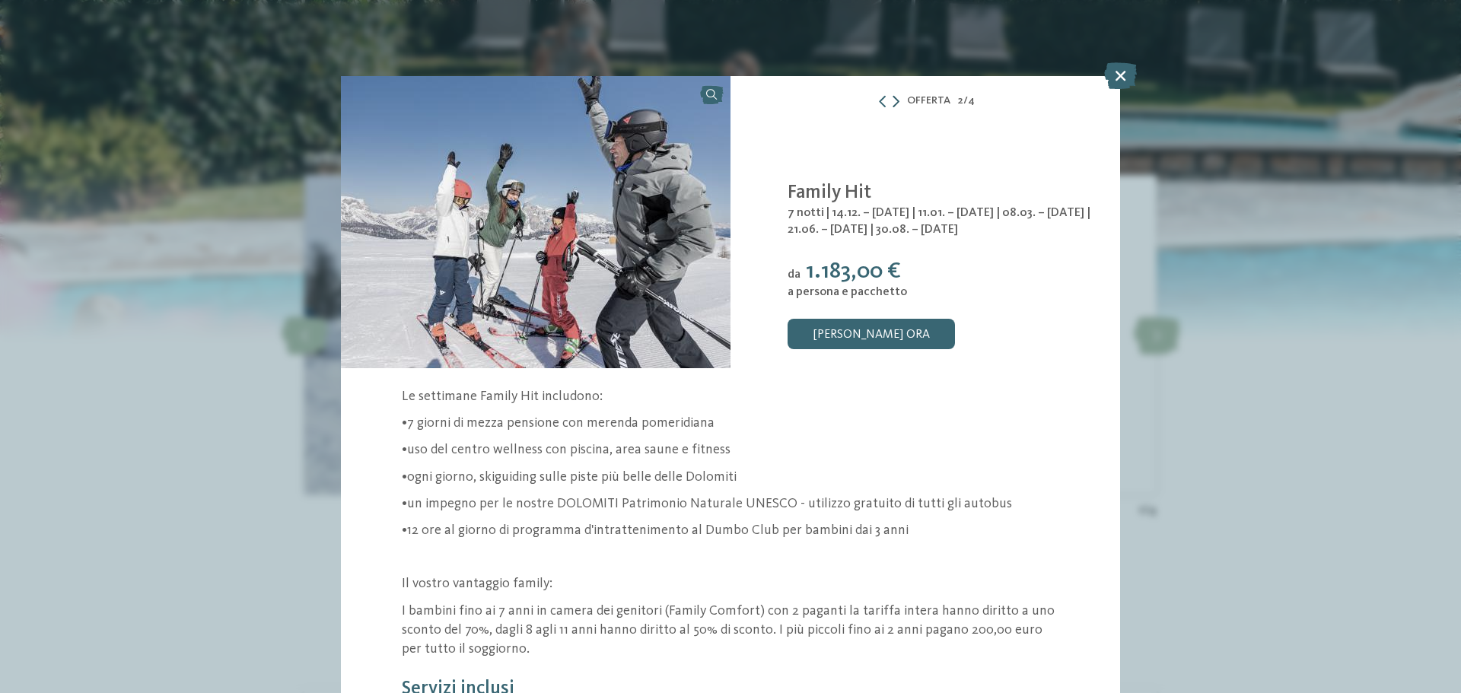
click at [893, 100] on icon at bounding box center [896, 101] width 7 height 12
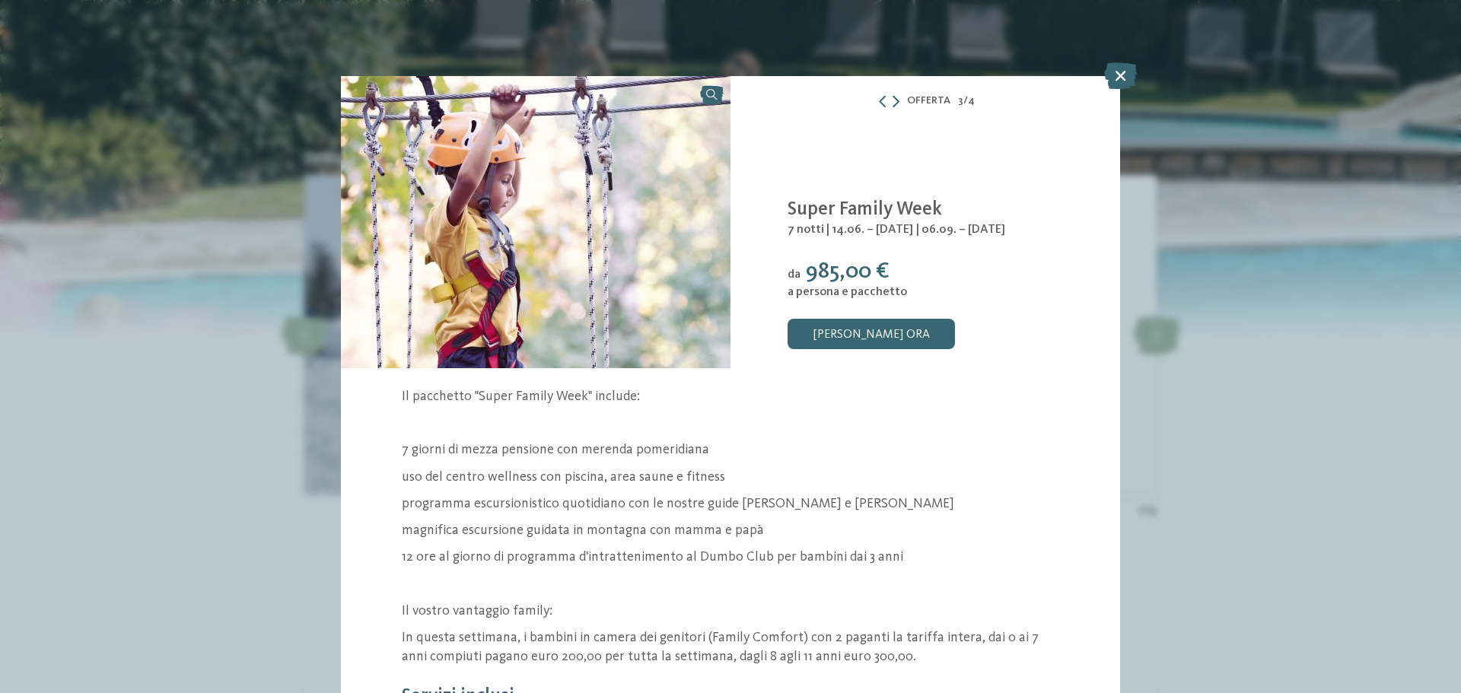
click at [893, 100] on icon at bounding box center [896, 101] width 7 height 12
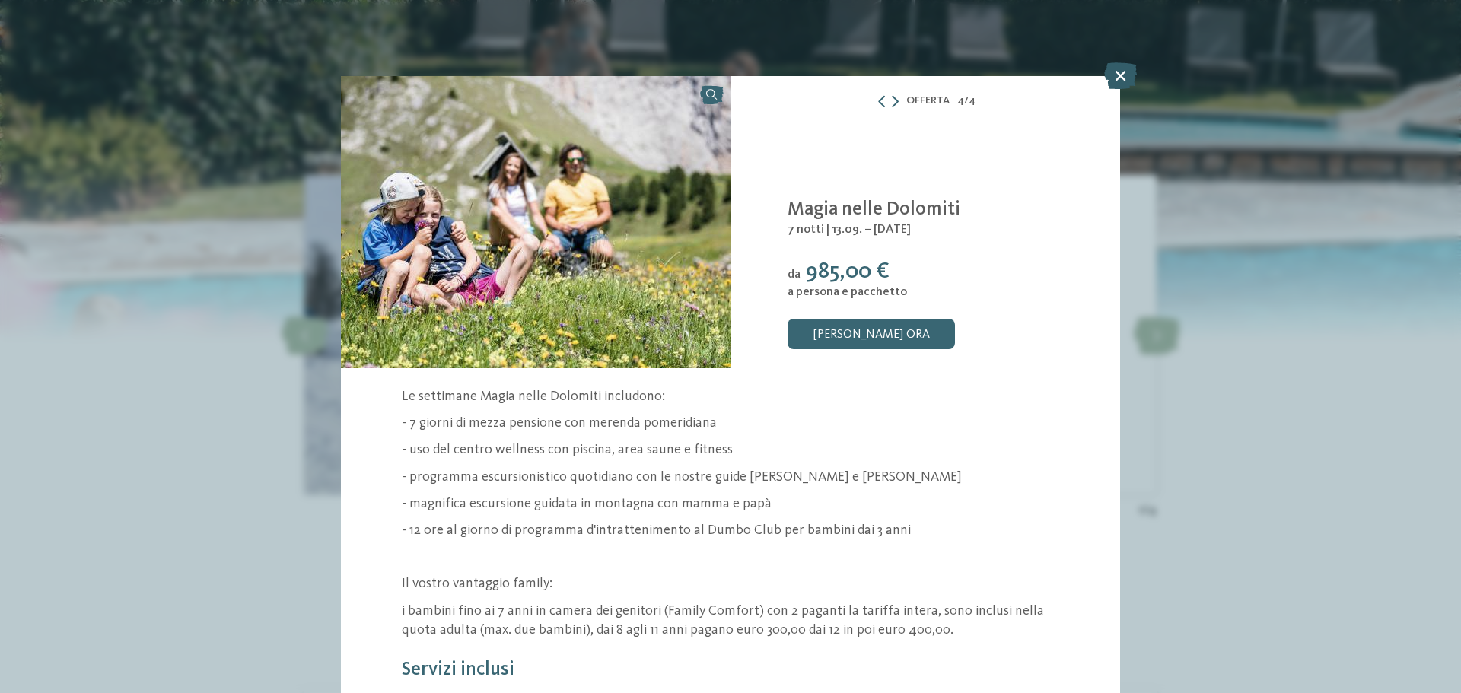
click at [1118, 74] on icon at bounding box center [1120, 75] width 33 height 27
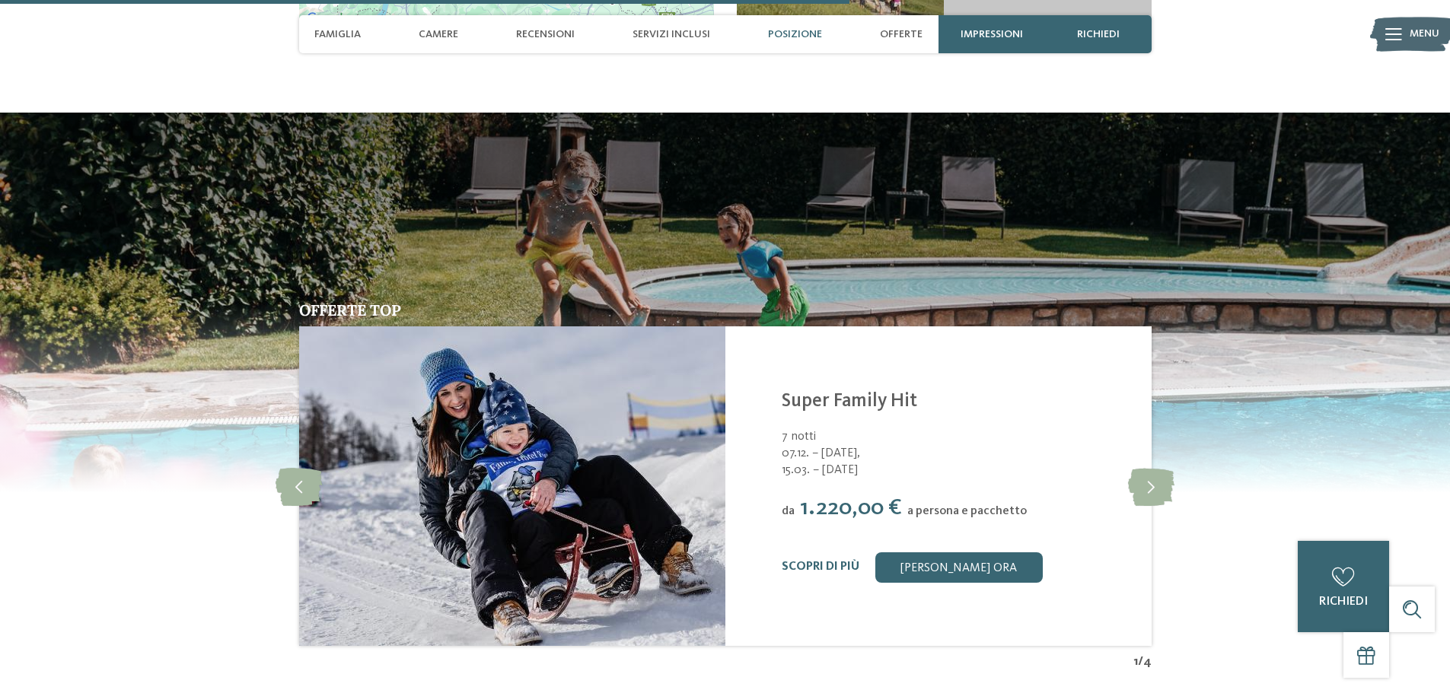
scroll to position [2892, 0]
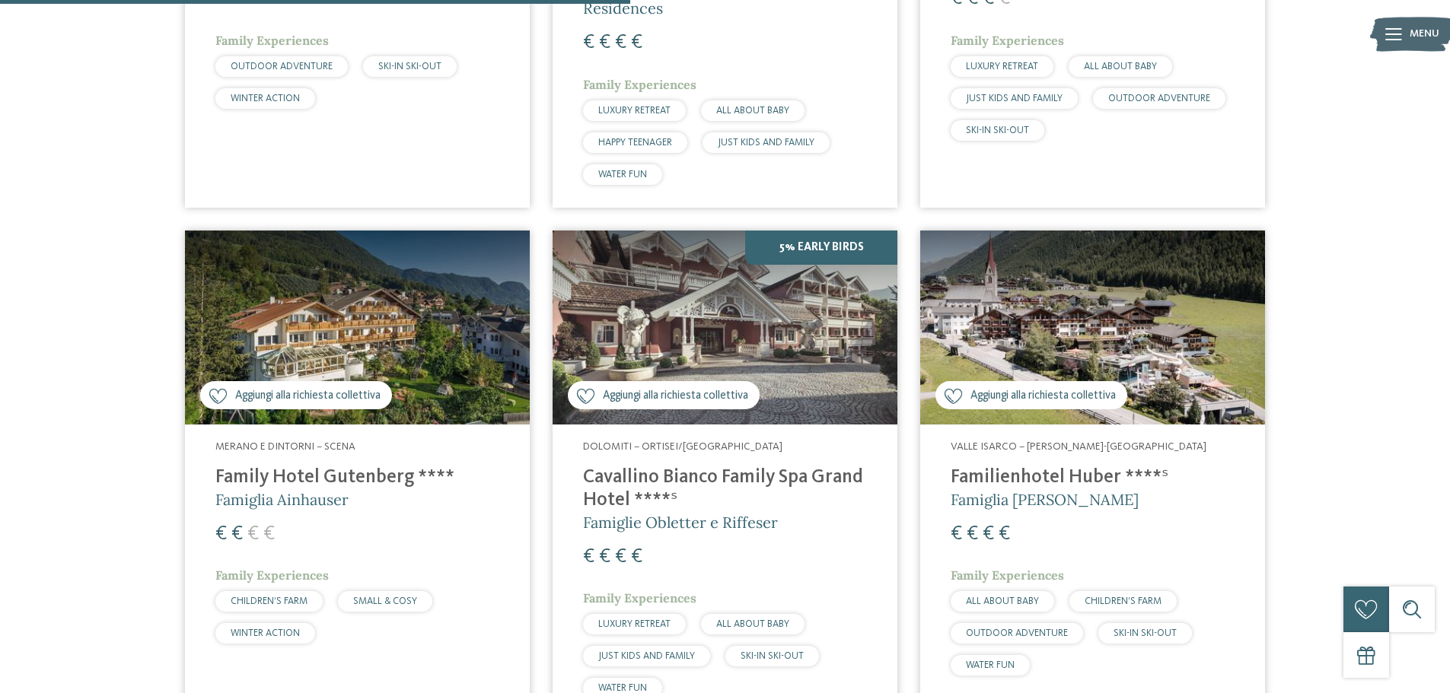
scroll to position [1489, 0]
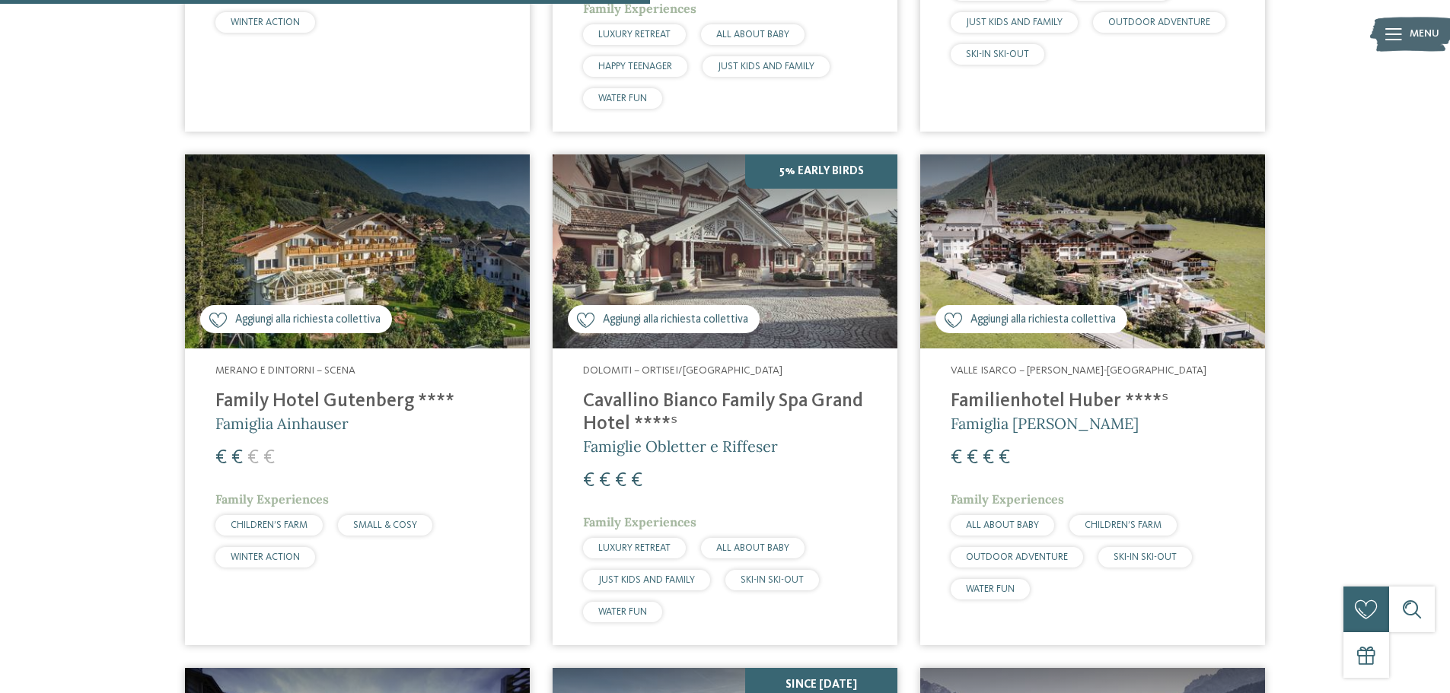
click at [693, 403] on h4 "Cavallino Bianco Family Spa Grand Hotel ****ˢ" at bounding box center [725, 413] width 284 height 46
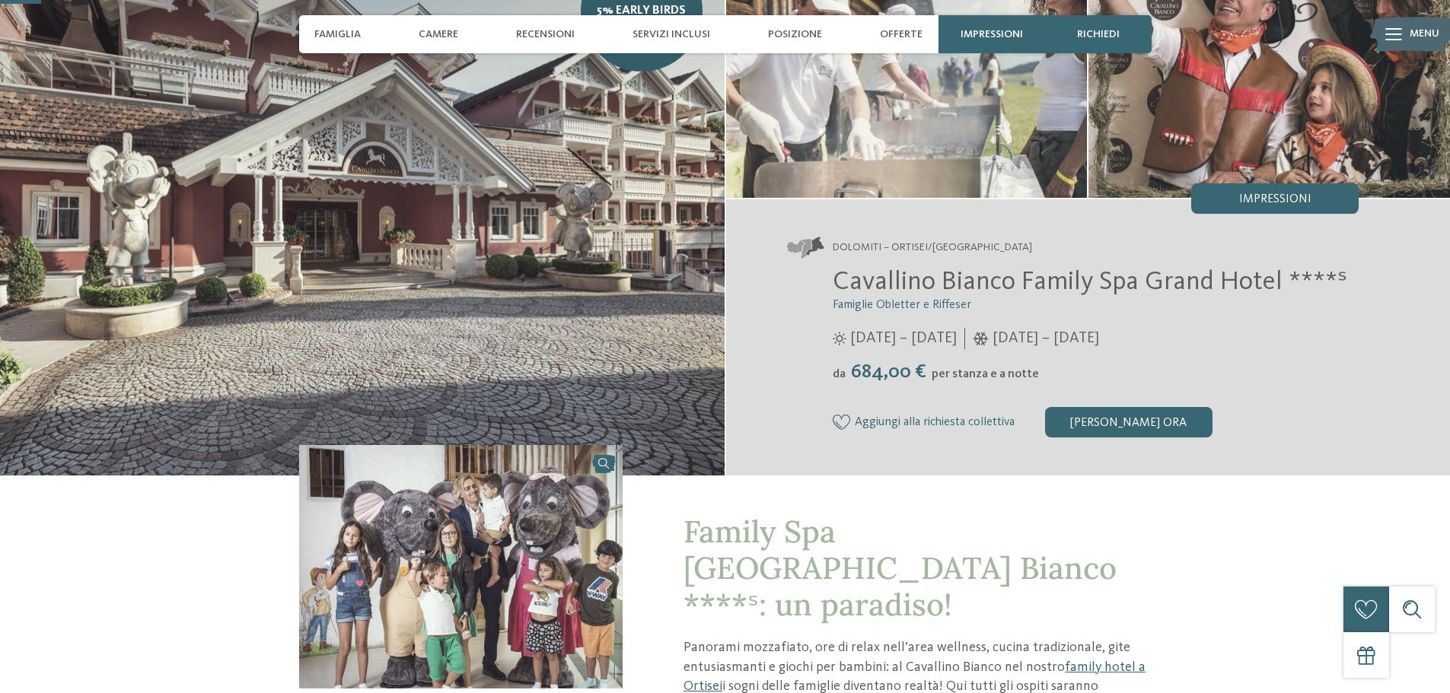
scroll to position [152, 0]
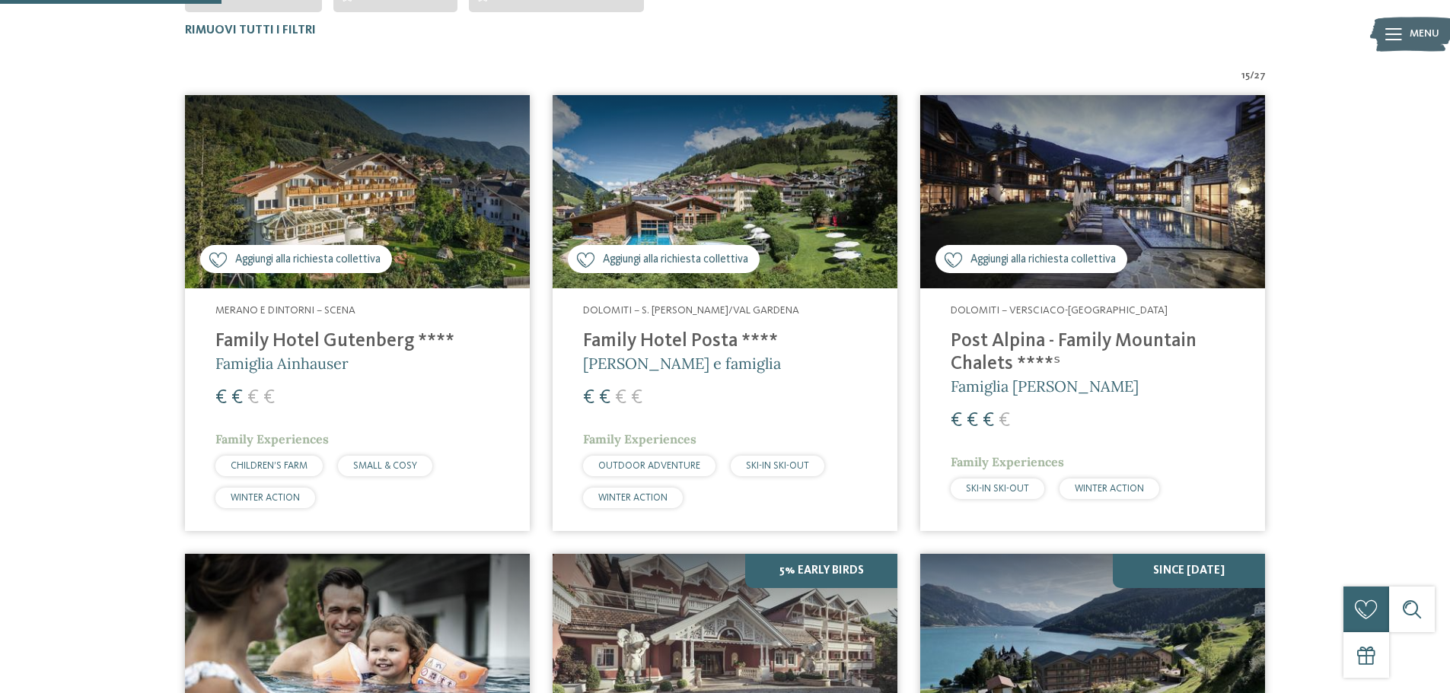
click at [350, 342] on h4 "Family Hotel Gutenberg ****" at bounding box center [357, 341] width 284 height 23
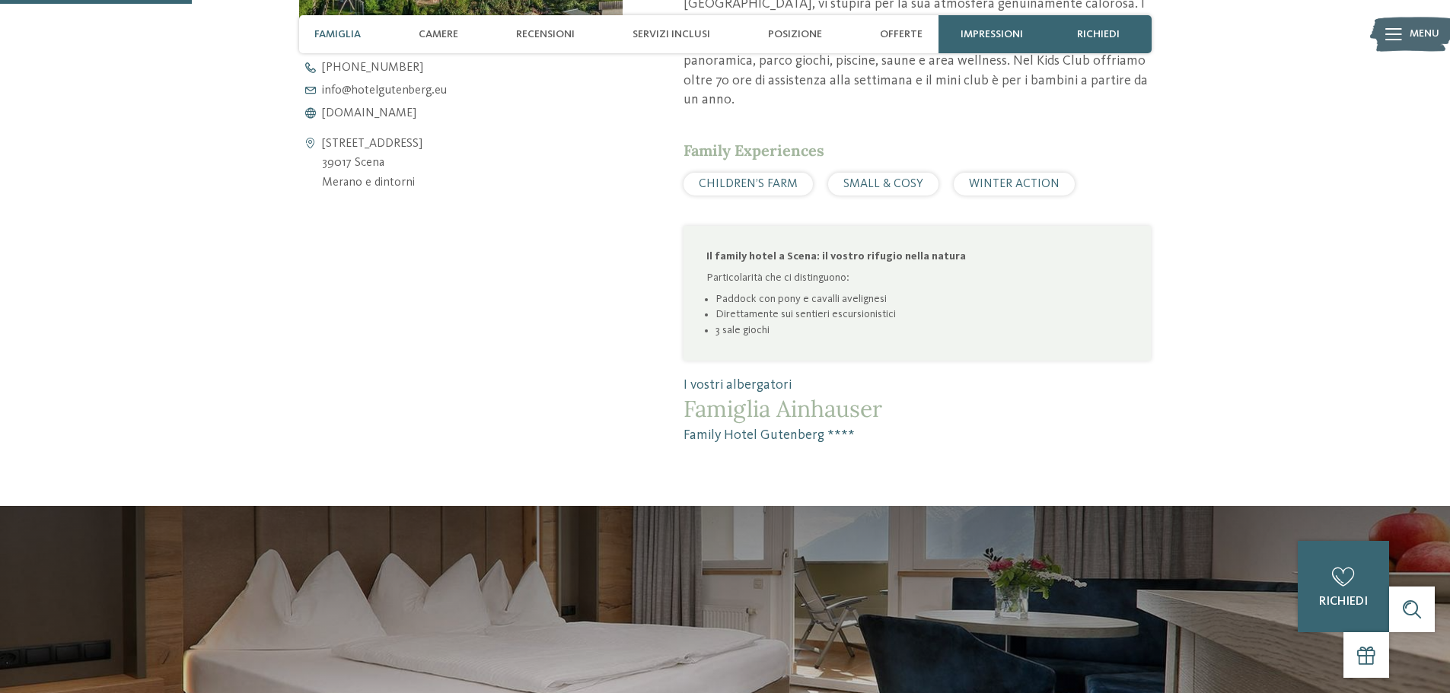
scroll to position [533, 0]
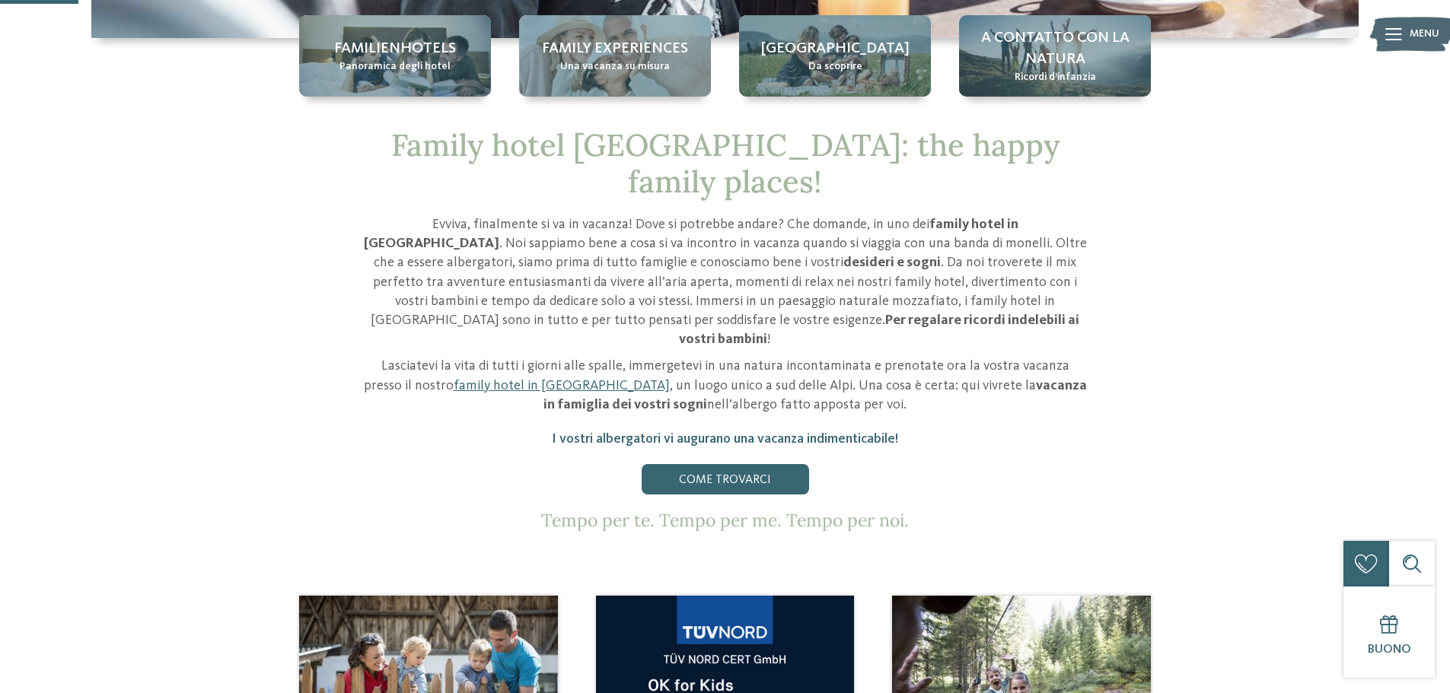
scroll to position [381, 0]
